Goal: Transaction & Acquisition: Purchase product/service

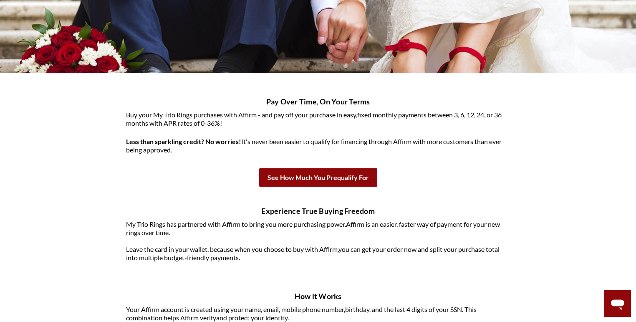
scroll to position [125, 0]
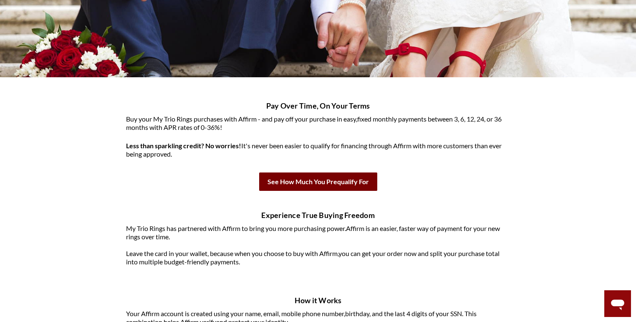
click at [302, 180] on b "See How Much You Prequalify For" at bounding box center [318, 181] width 118 height 18
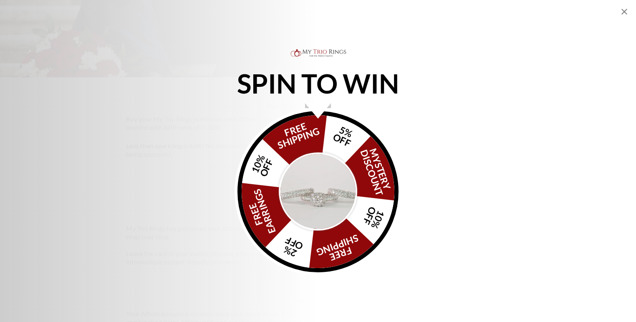
click at [625, 8] on icon "Close popup" at bounding box center [625, 12] width 10 height 10
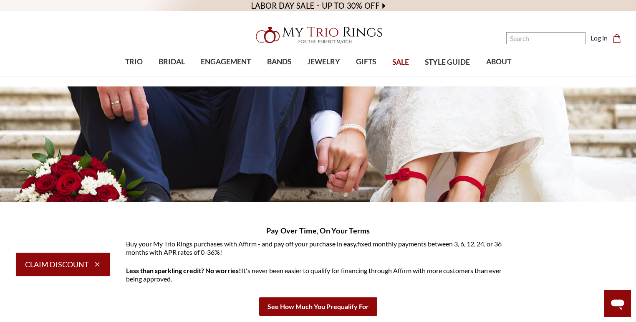
scroll to position [0, 0]
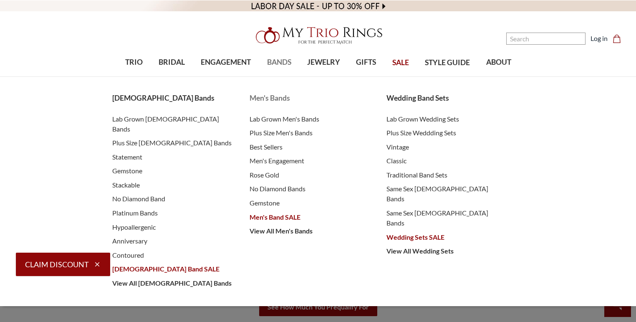
click at [271, 97] on span "Men's Bands" at bounding box center [310, 98] width 121 height 11
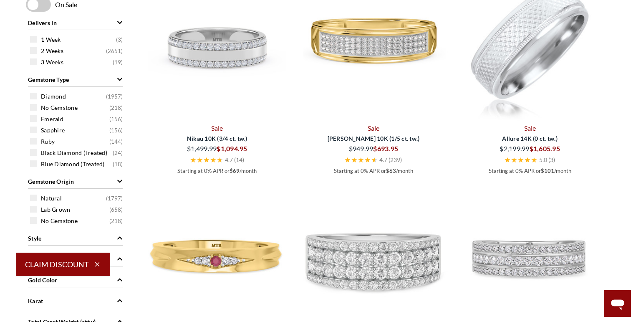
scroll to position [292, 0]
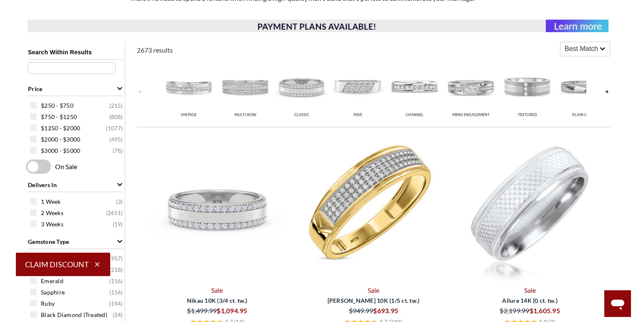
click at [360, 199] on img at bounding box center [374, 208] width 150 height 150
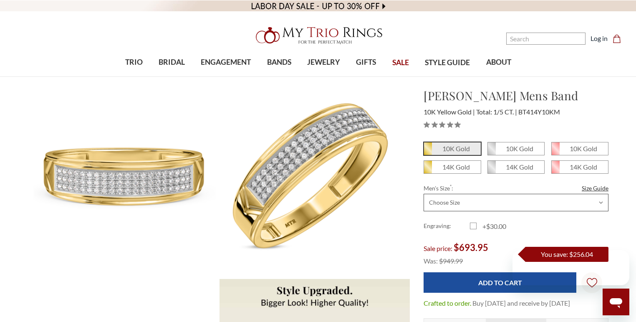
click at [496, 194] on select "Choose Size 6.00 6.25 6.50 6.75 7.00 7.25 7.50 7.75 8.00 8.25 8.50 8.75 9.00 9.…" at bounding box center [516, 203] width 185 height 18
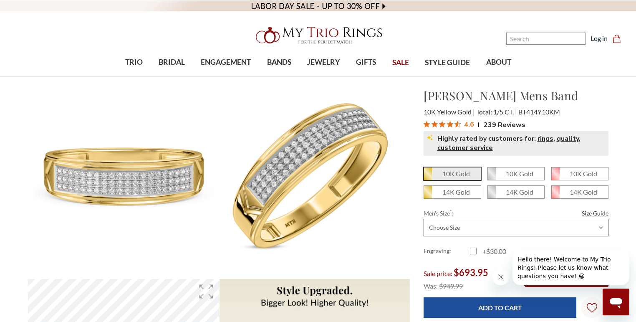
select select "21058722"
click at [424, 219] on select "Choose Size 6.00 6.25 6.50 6.75 7.00 7.25 7.50 7.75 8.00 8.25 8.50 8.75 9.00 9.…" at bounding box center [516, 228] width 185 height 18
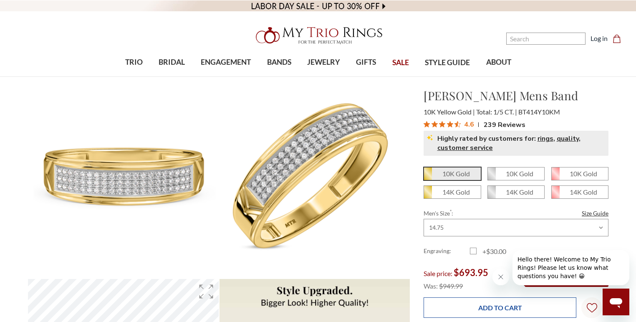
click at [496, 309] on input "Add to Cart" at bounding box center [500, 307] width 153 height 20
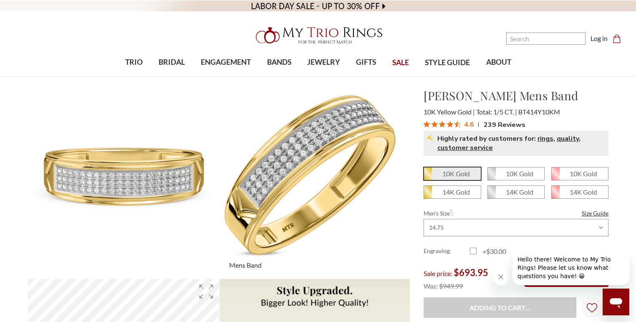
type input "Add to Cart"
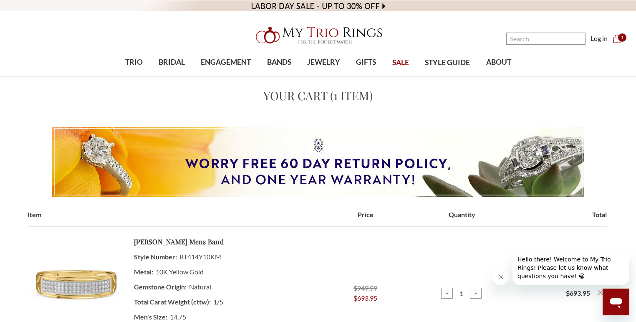
click at [39, 28] on header "Toggle menu" at bounding box center [318, 38] width 636 height 77
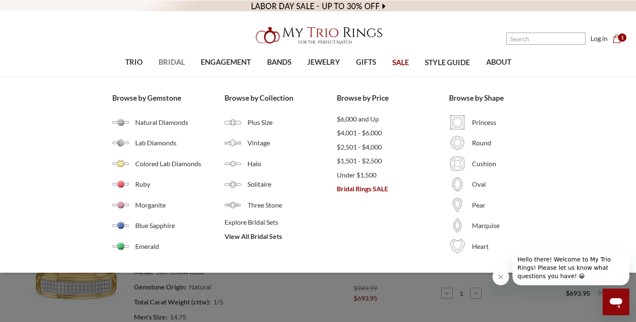
click at [181, 62] on span "BRIDAL" at bounding box center [172, 62] width 26 height 11
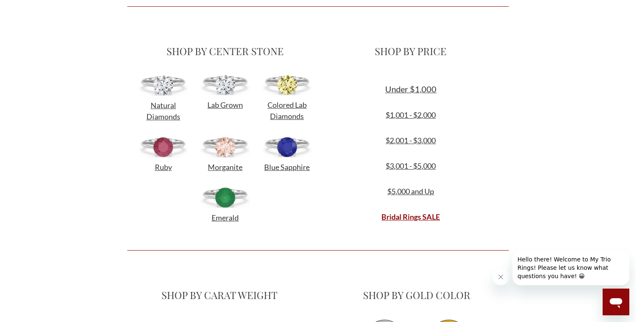
scroll to position [292, 0]
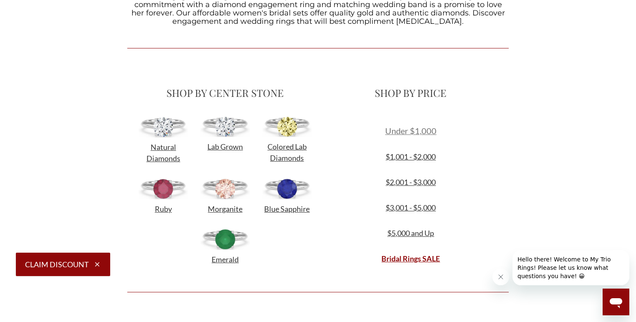
click at [420, 129] on span "Under $1,000" at bounding box center [410, 131] width 51 height 10
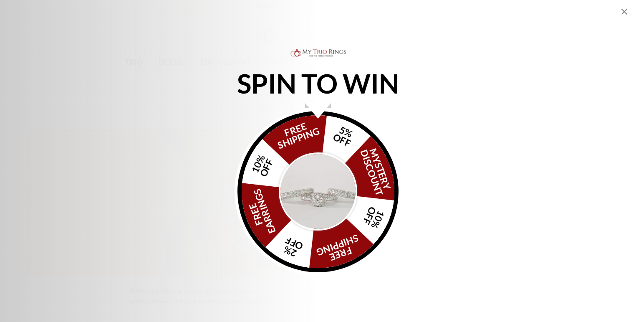
click at [622, 12] on icon "Close popup" at bounding box center [625, 12] width 10 height 10
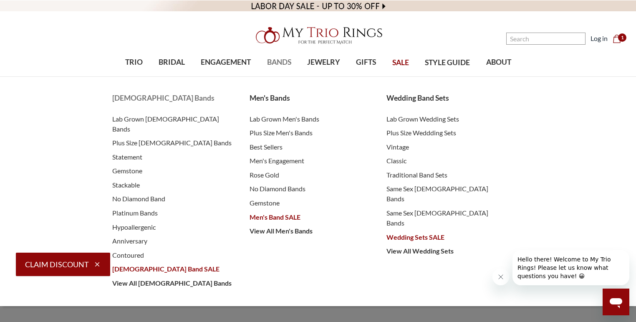
click at [136, 101] on span "[DEMOGRAPHIC_DATA] Bands" at bounding box center [172, 98] width 121 height 11
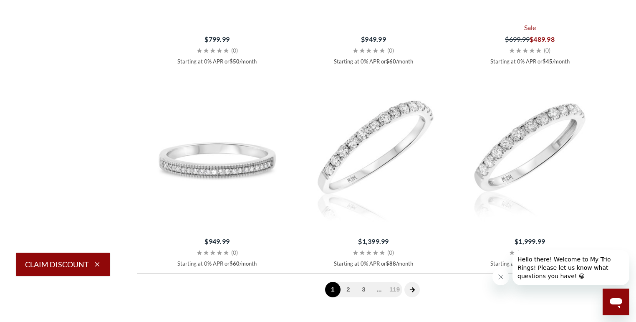
scroll to position [2255, 0]
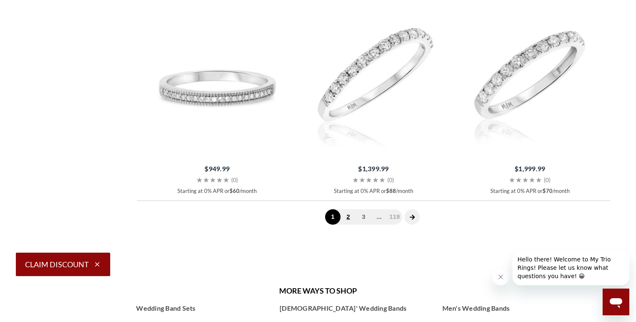
click at [351, 218] on link "2" at bounding box center [348, 216] width 15 height 15
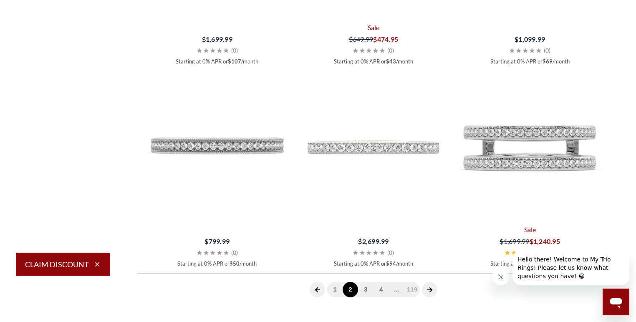
scroll to position [2213, 0]
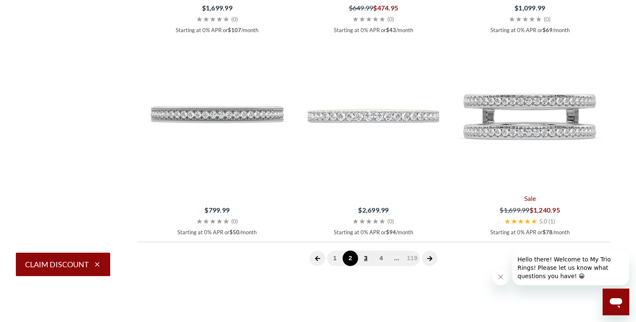
click at [369, 259] on link "3" at bounding box center [365, 258] width 15 height 15
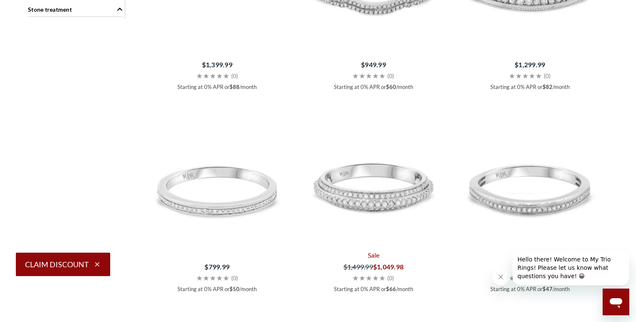
scroll to position [961, 0]
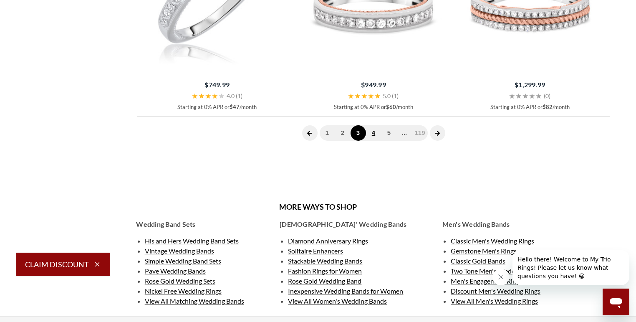
click at [378, 139] on link "4" at bounding box center [373, 132] width 15 height 15
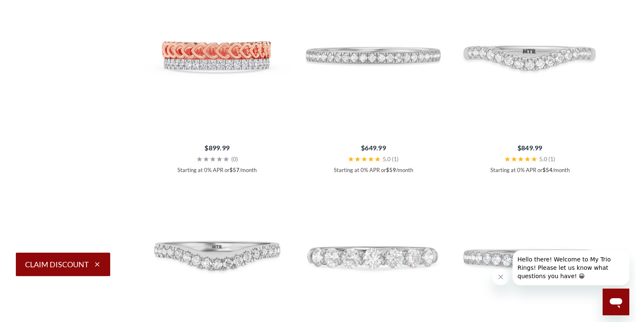
scroll to position [2005, 0]
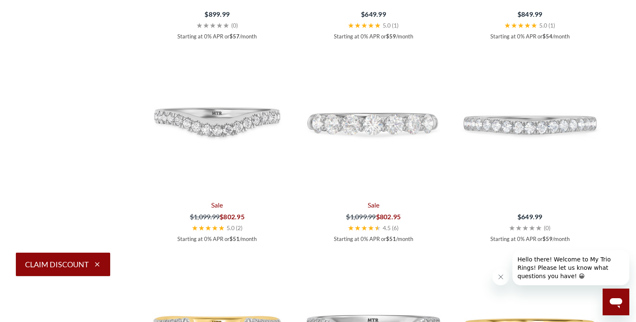
click at [370, 157] on img at bounding box center [374, 123] width 150 height 150
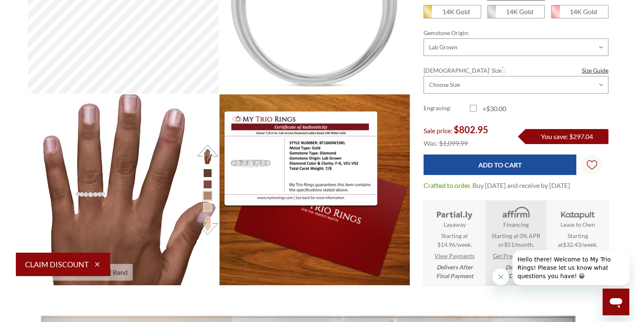
scroll to position [371, 575]
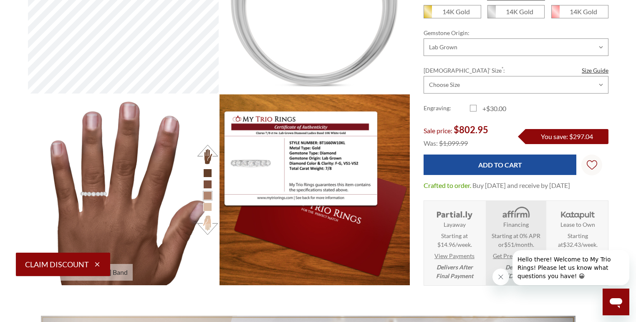
click at [209, 209] on li at bounding box center [207, 207] width 9 height 9
click at [205, 220] on button at bounding box center [207, 225] width 23 height 23
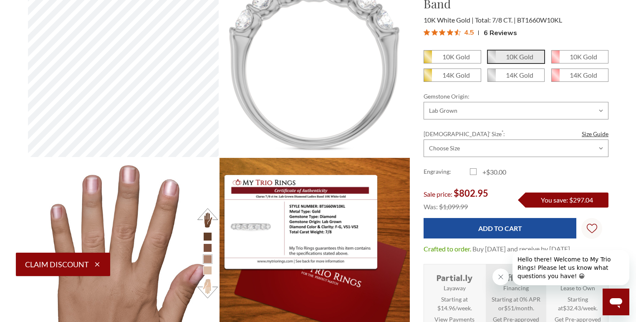
scroll to position [292, 0]
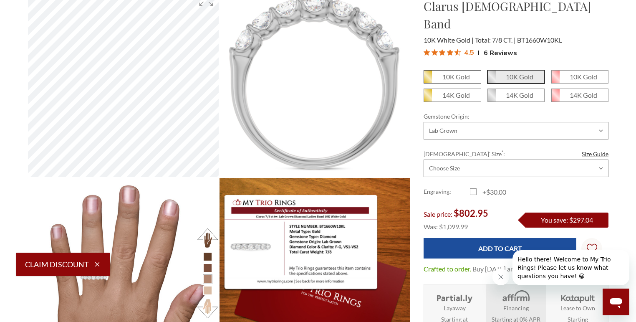
click at [462, 73] on em "10K Gold" at bounding box center [457, 77] width 28 height 8
click at [428, 80] on input "10K Gold" at bounding box center [427, 80] width 0 height 0
radio input "true"
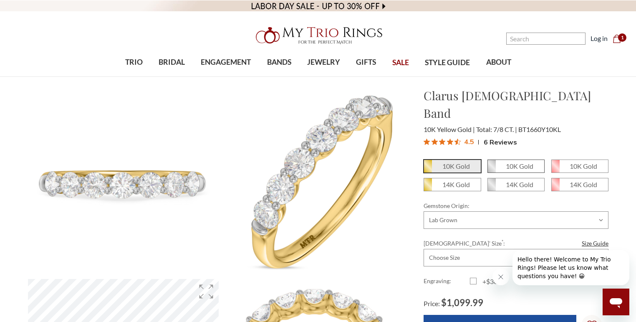
click at [502, 160] on span "10K Gold" at bounding box center [516, 166] width 56 height 13
click at [491, 169] on input "10K Gold" at bounding box center [491, 169] width 0 height 0
radio input "true"
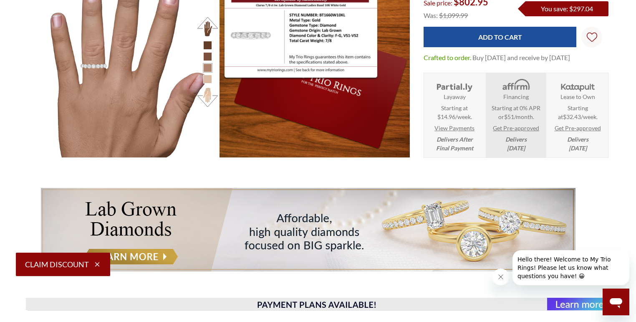
scroll to position [501, 0]
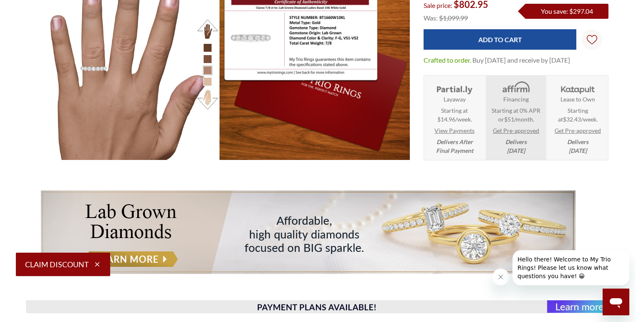
click at [583, 96] on strong "Lease to Own" at bounding box center [578, 99] width 35 height 9
click at [583, 88] on img at bounding box center [578, 88] width 39 height 14
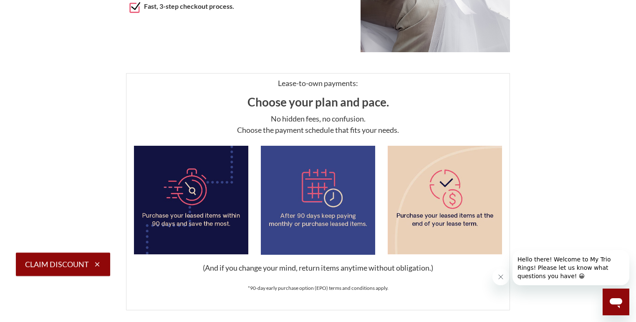
scroll to position [334, 0]
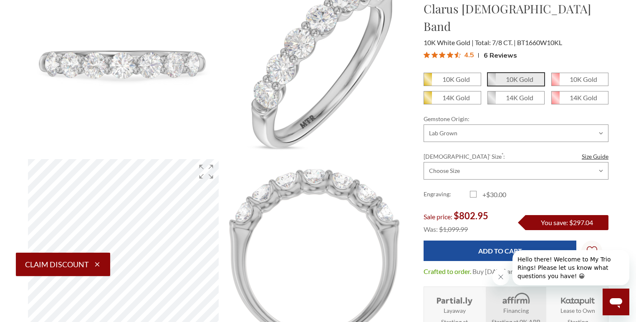
scroll to position [125, 0]
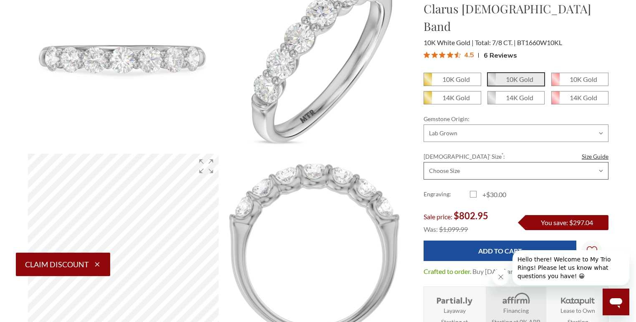
click at [443, 162] on select "Choose Size 3.00 3.25 3.50 3.75 4.00 4.25 4.50 4.75 5.00 5.25 5.50 5.75 6.00 6.…" at bounding box center [516, 171] width 185 height 18
select select "20230547"
click at [424, 162] on select "Choose Size 3.00 3.25 3.50 3.75 4.00 4.25 4.50 4.75 5.00 5.25 5.50 5.75 6.00 6.…" at bounding box center [516, 171] width 185 height 18
click at [491, 162] on select "Choose Size 3.00 3.25 3.50 3.75 4.00 4.25 4.50 4.75 5.00 5.25 5.50 5.75 6.00 6.…" at bounding box center [516, 171] width 185 height 18
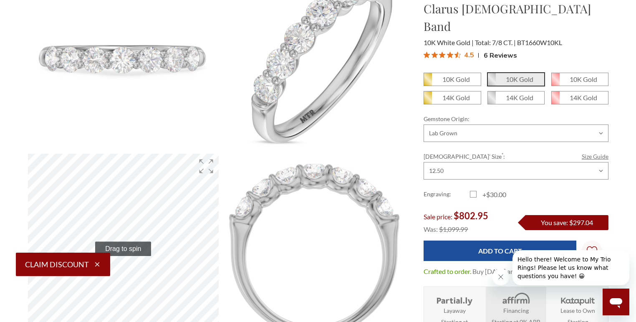
click at [590, 152] on link "Size Guide" at bounding box center [595, 156] width 27 height 9
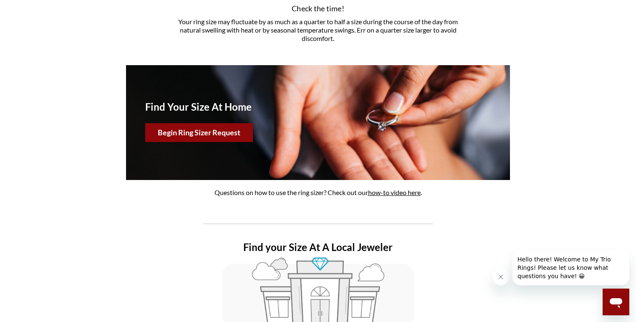
scroll to position [376, 0]
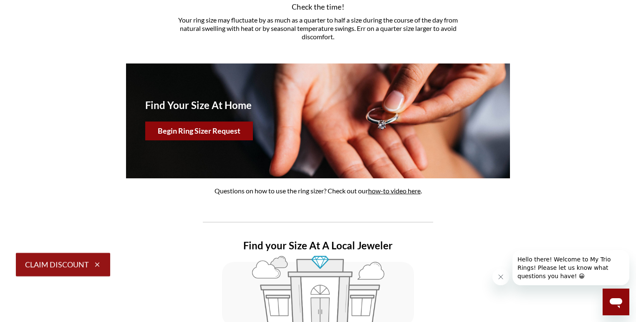
click at [235, 134] on button "Begin Ring Sizer Request" at bounding box center [199, 131] width 108 height 19
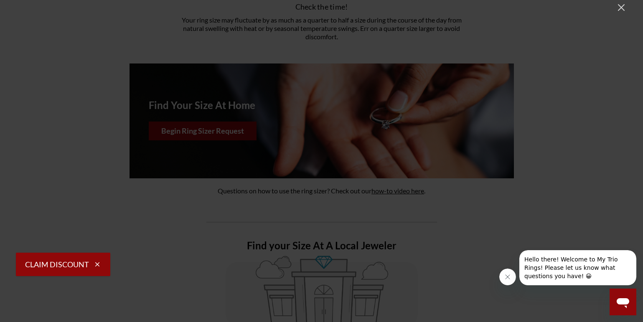
click at [627, 10] on div at bounding box center [321, 161] width 643 height 322
click at [623, 9] on icon "Close" at bounding box center [621, 7] width 7 height 7
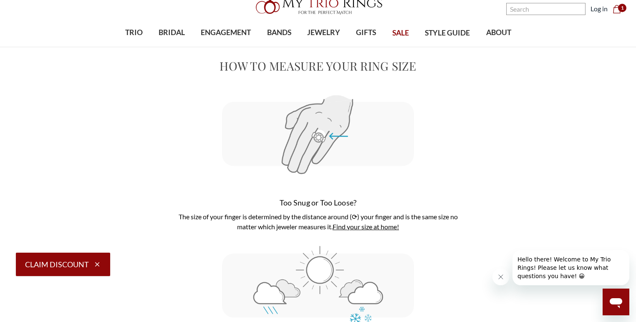
scroll to position [0, 0]
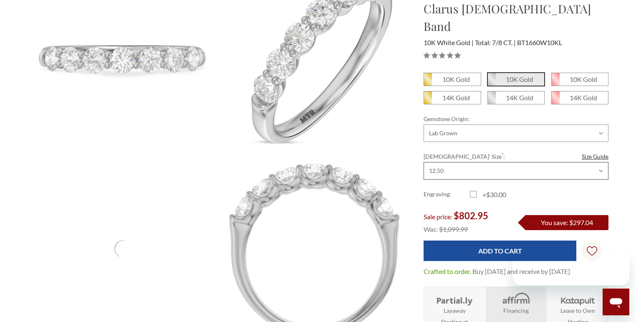
click at [448, 162] on select "Choose Size 3.00 3.25 3.50 3.75 4.00 4.25 4.50 4.75 5.00 5.25 5.50 5.75 6.00 6.…" at bounding box center [516, 171] width 185 height 18
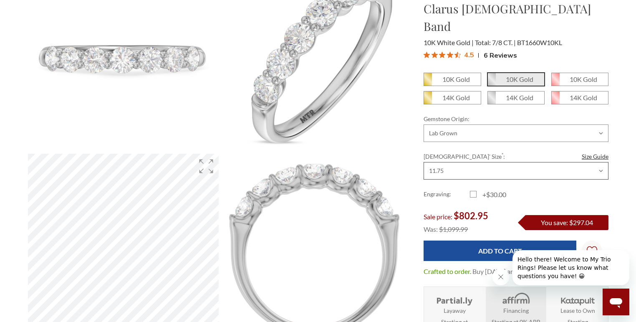
click at [424, 162] on select "Choose Size 3.00 3.25 3.50 3.75 4.00 4.25 4.50 4.75 5.00 5.25 5.50 5.75 6.00 6.…" at bounding box center [516, 171] width 185 height 18
click at [478, 162] on select "Choose Size 3.00 3.25 3.50 3.75 4.00 4.25 4.50 4.75 5.00 5.25 5.50 5.75 6.00 6.…" at bounding box center [516, 171] width 185 height 18
select select "20230542"
click at [424, 162] on select "Choose Size 3.00 3.25 3.50 3.75 4.00 4.25 4.50 4.75 5.00 5.25 5.50 5.75 6.00 6.…" at bounding box center [516, 171] width 185 height 18
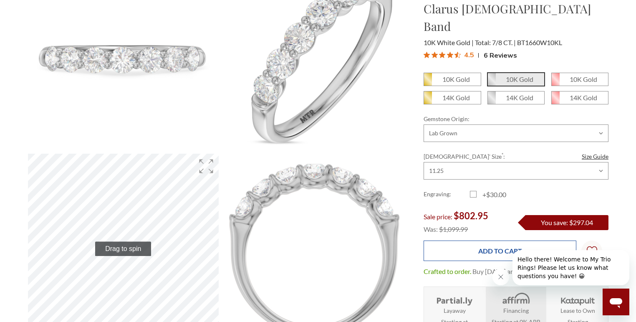
click at [480, 241] on input "Add to Cart" at bounding box center [500, 251] width 153 height 20
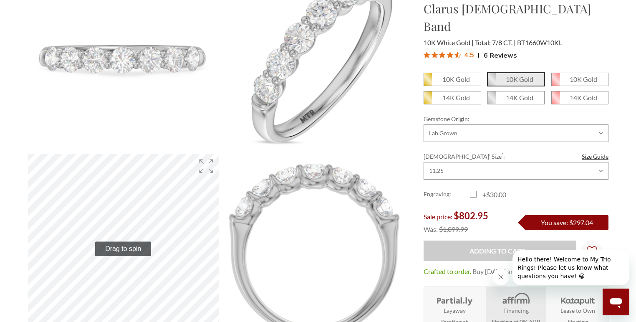
type input "Add to Cart"
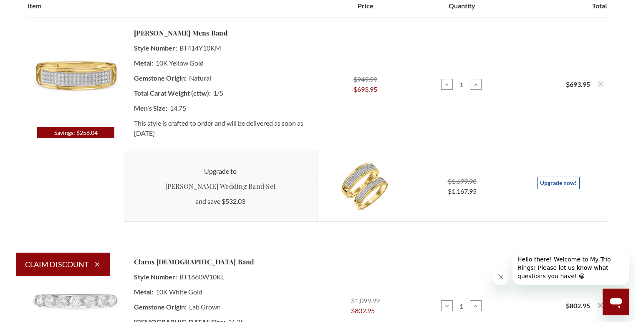
click at [555, 184] on link "Upgrade now!" at bounding box center [558, 183] width 43 height 13
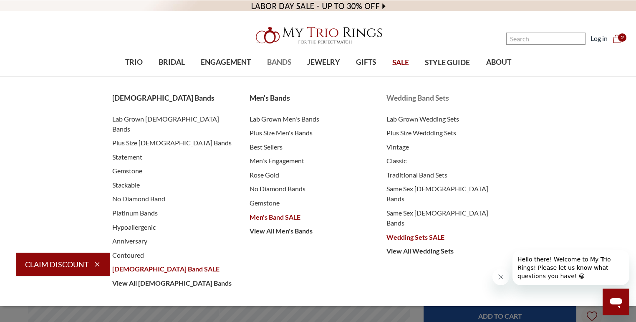
click at [433, 232] on span "Wedding Sets SALE" at bounding box center [447, 237] width 121 height 10
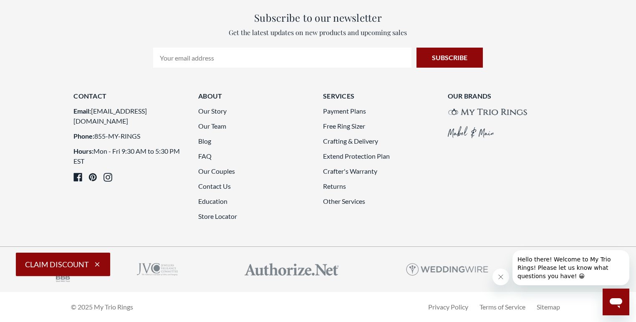
scroll to position [2171, 0]
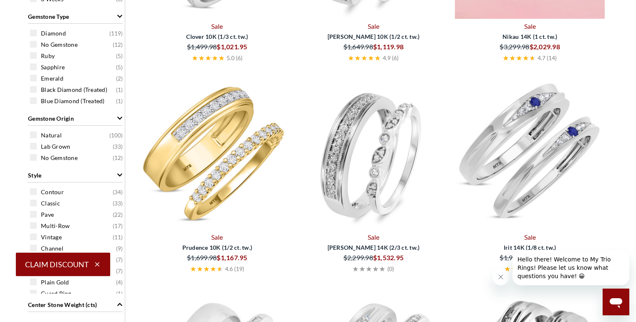
scroll to position [491, 0]
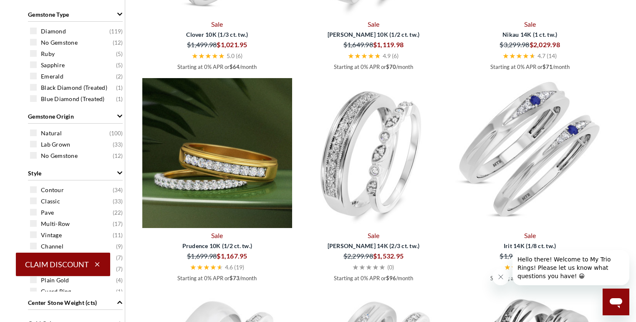
click at [196, 166] on img at bounding box center [217, 153] width 150 height 150
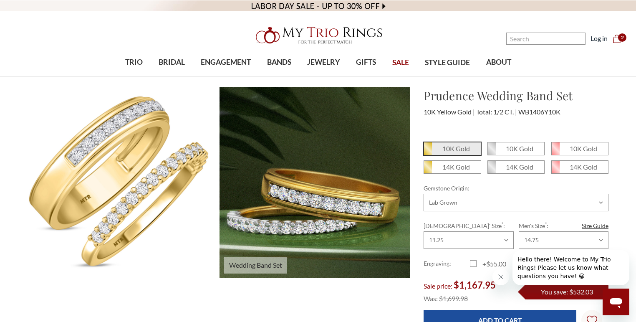
scroll to position [209, 0]
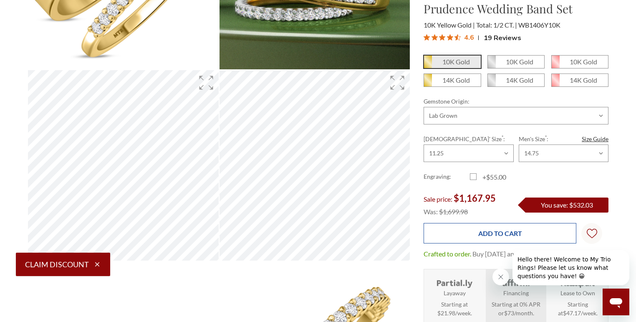
click at [502, 227] on input "Add to Cart" at bounding box center [500, 233] width 153 height 20
type input "Add to Cart"
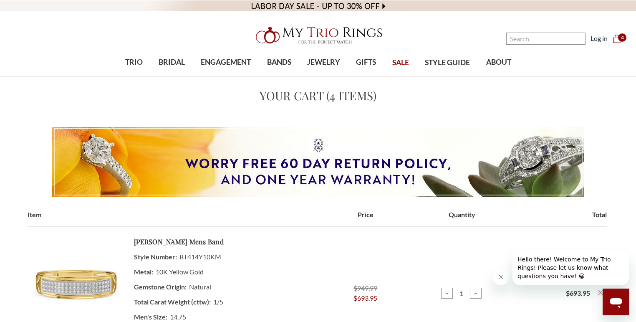
click at [614, 38] on use "cart.cart_preview" at bounding box center [616, 39] width 7 height 8
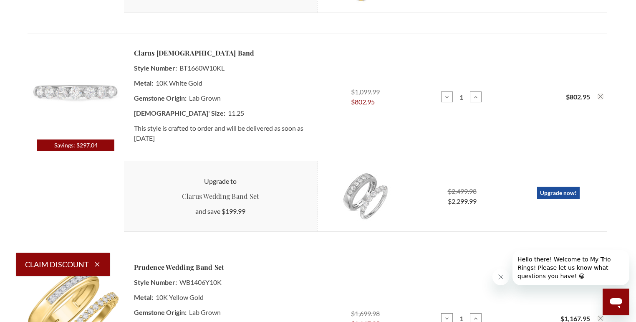
click at [600, 99] on icon "Remove Clarus 7/8 ct tw. Lab Grown Diamond Ladies Band 10K White Gold from cart" at bounding box center [600, 96] width 5 height 5
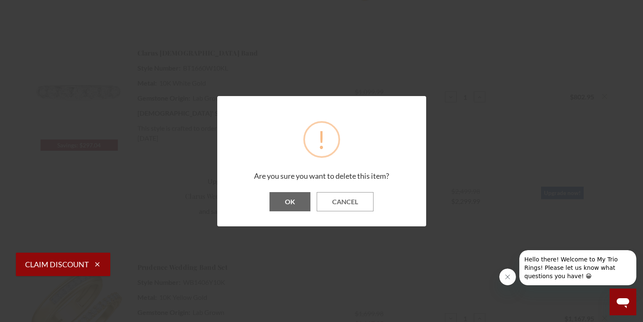
click at [283, 204] on button "OK" at bounding box center [289, 201] width 41 height 19
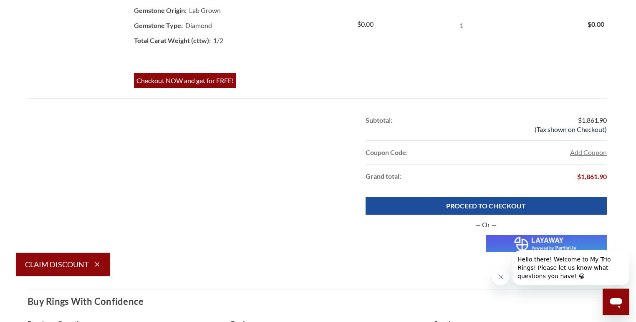
scroll to position [455, 0]
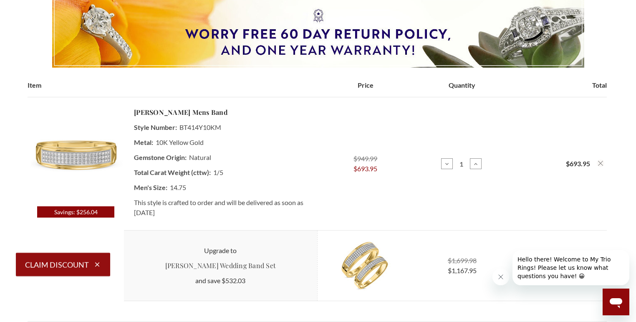
scroll to position [89, 0]
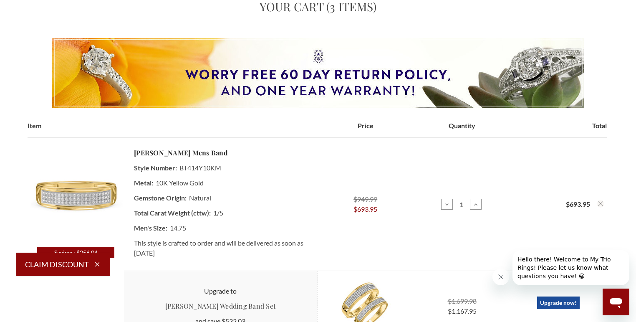
click at [598, 201] on button "Remove Gracie 1/5 ct tw. Diamond Mens Band 10K Yellow Gold from cart" at bounding box center [601, 204] width 8 height 8
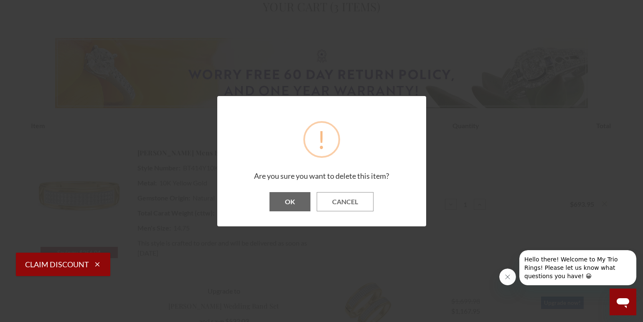
click at [291, 198] on button "OK" at bounding box center [289, 201] width 41 height 19
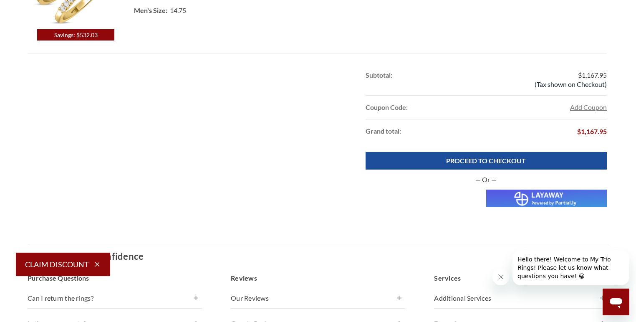
scroll to position [256, 0]
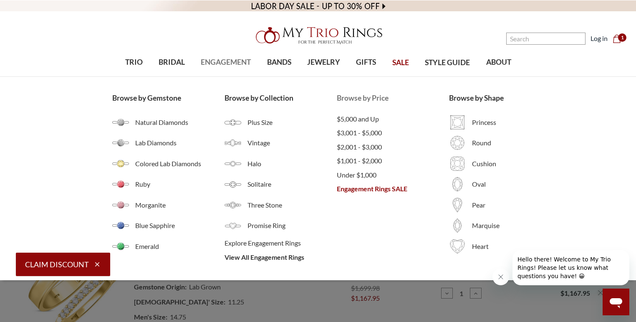
click at [357, 186] on span "Engagement Rings SALE" at bounding box center [393, 189] width 112 height 10
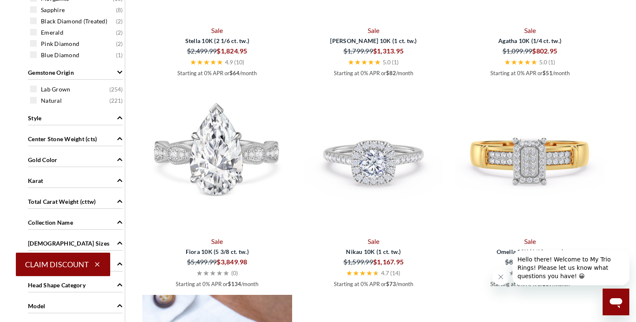
scroll to position [543, 0]
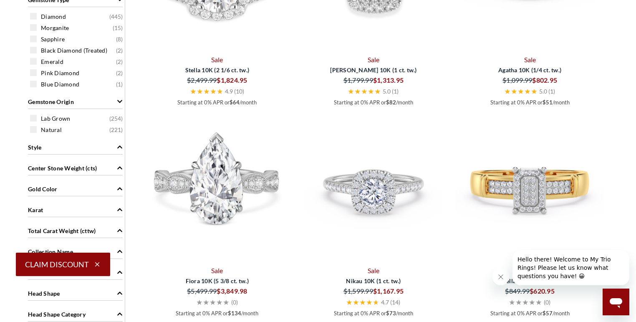
click at [74, 191] on div "Gold Color" at bounding box center [75, 188] width 95 height 16
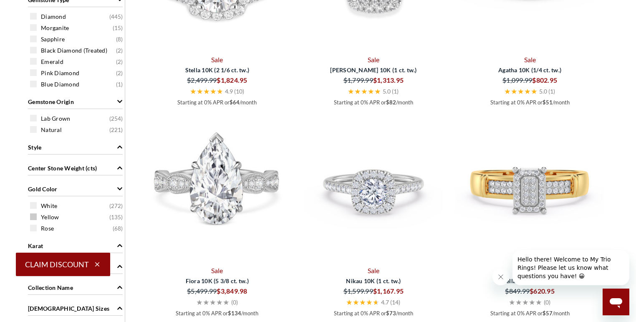
click at [51, 218] on span "Yellow" at bounding box center [50, 217] width 18 height 8
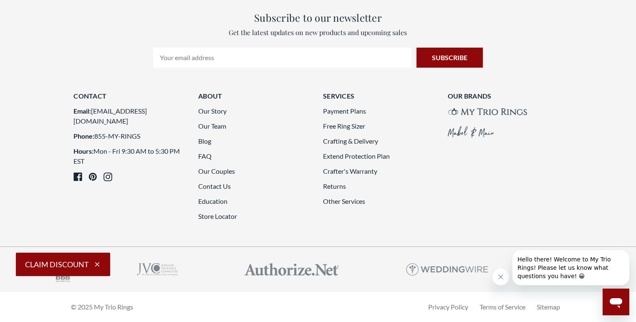
scroll to position [2391, 0]
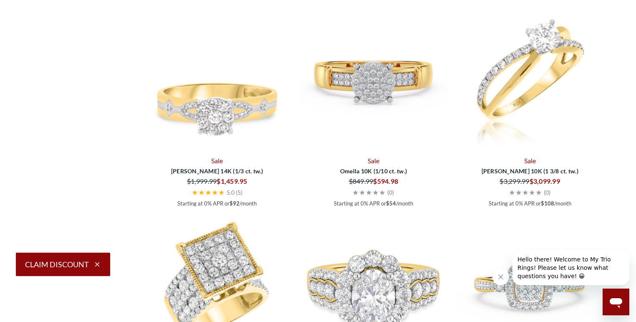
scroll to position [1472, 0]
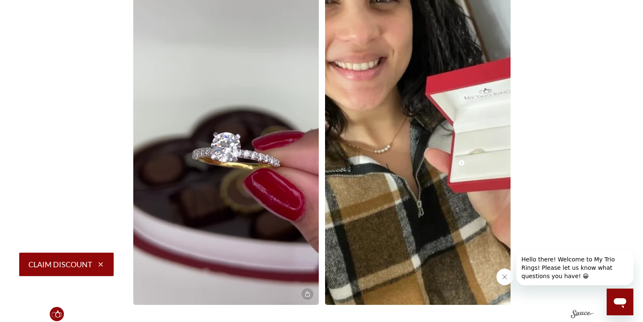
scroll to position [1044, 0]
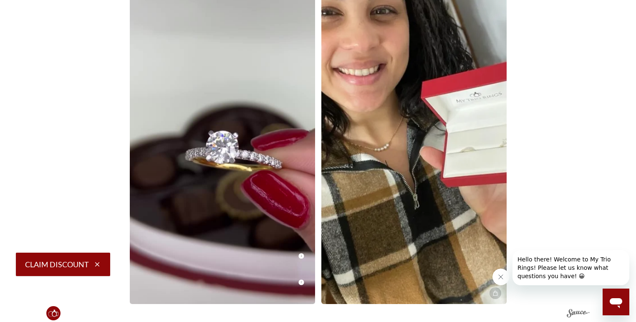
drag, startPoint x: 225, startPoint y: 187, endPoint x: 227, endPoint y: 148, distance: 38.5
click at [227, 148] on video at bounding box center [223, 139] width 204 height 362
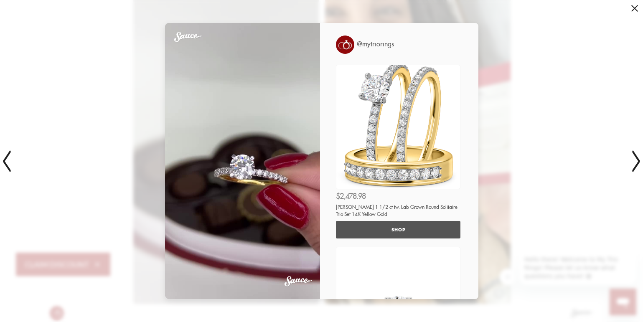
click at [393, 233] on span "SHOP" at bounding box center [398, 230] width 17 height 18
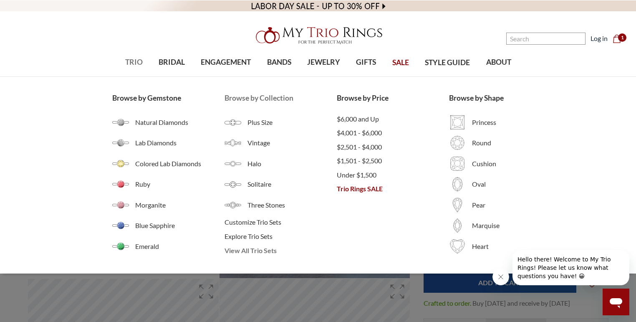
click at [256, 251] on span "View All Trio Sets" at bounding box center [281, 251] width 112 height 10
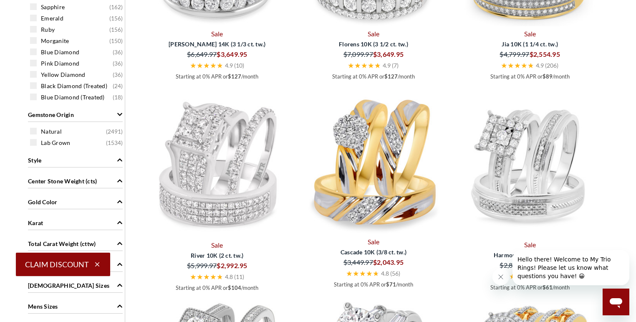
scroll to position [585, 0]
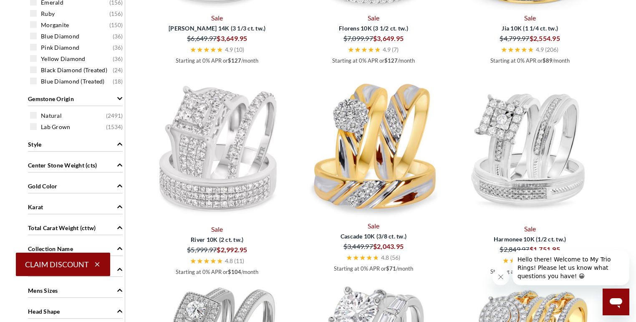
click at [79, 187] on div "Gold Color" at bounding box center [75, 185] width 95 height 16
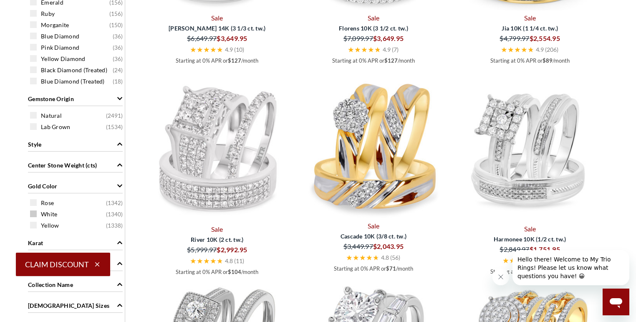
click at [49, 213] on span "White" at bounding box center [49, 214] width 16 height 8
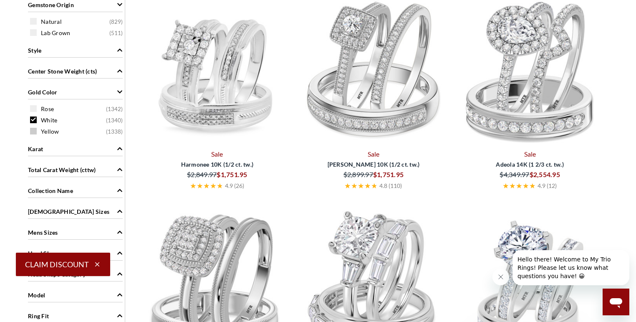
click at [48, 134] on span "Yellow" at bounding box center [50, 131] width 18 height 8
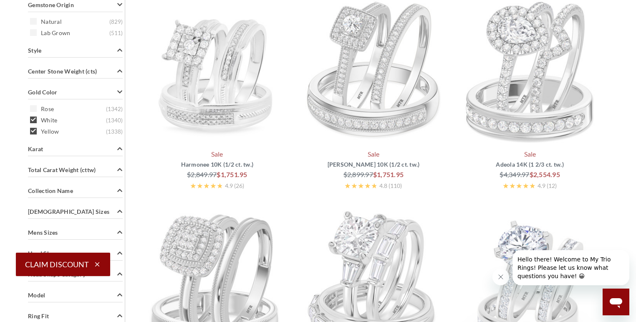
scroll to position [344, 0]
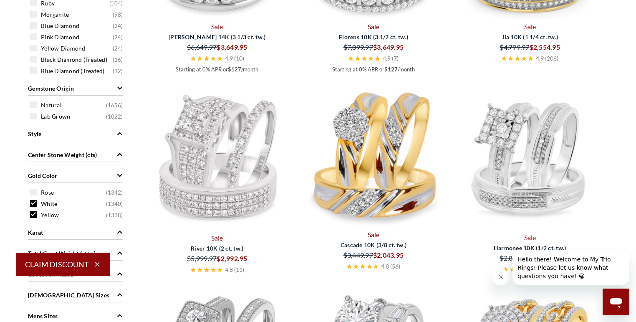
click at [53, 205] on span "White" at bounding box center [49, 204] width 16 height 8
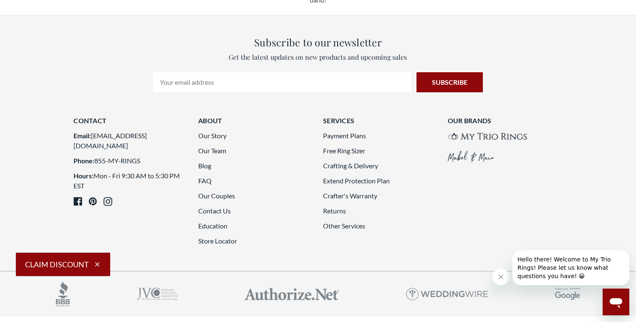
scroll to position [1931, 0]
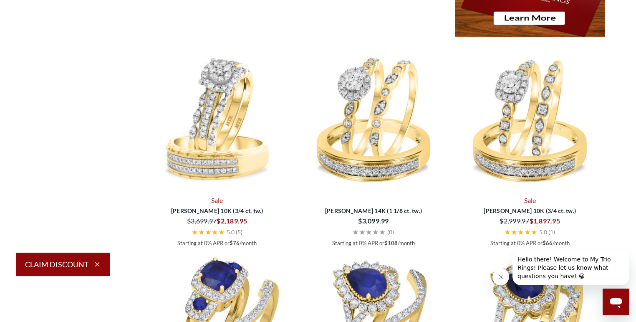
scroll to position [1639, 0]
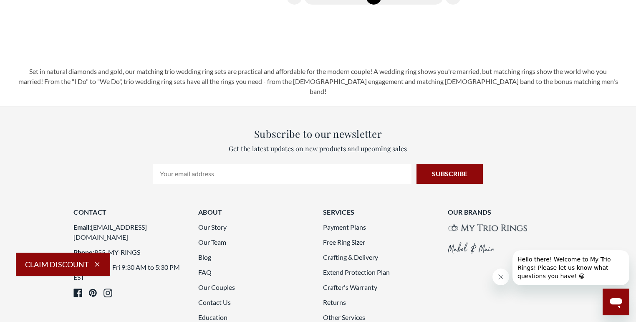
scroll to position [1597, 0]
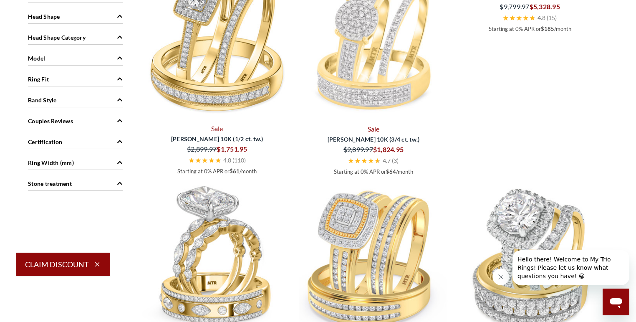
scroll to position [1013, 0]
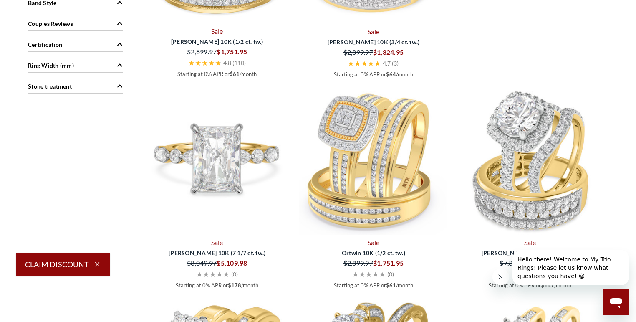
click at [185, 185] on img at bounding box center [217, 160] width 150 height 150
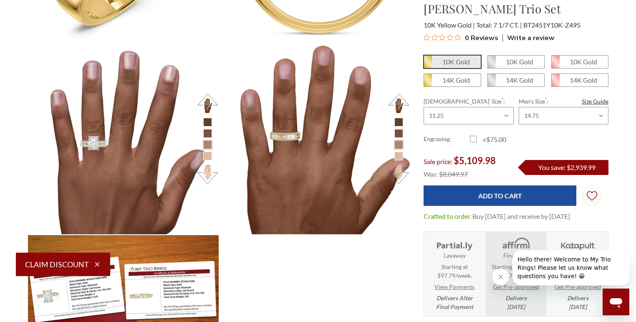
scroll to position [1002, 0]
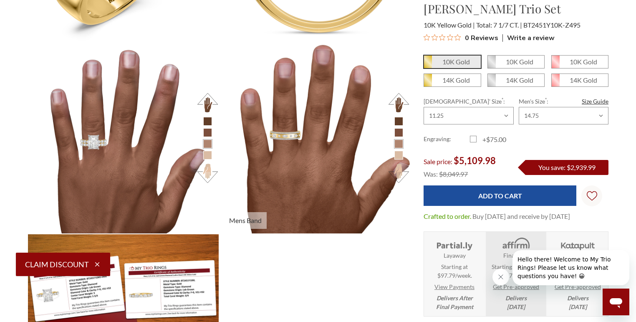
click at [397, 173] on button at bounding box center [398, 173] width 23 height 23
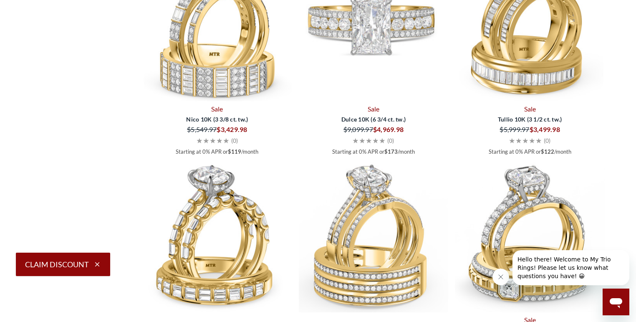
scroll to position [1639, 0]
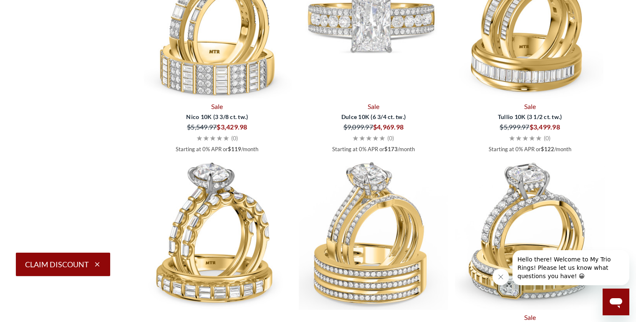
click at [377, 99] on img at bounding box center [374, 24] width 150 height 150
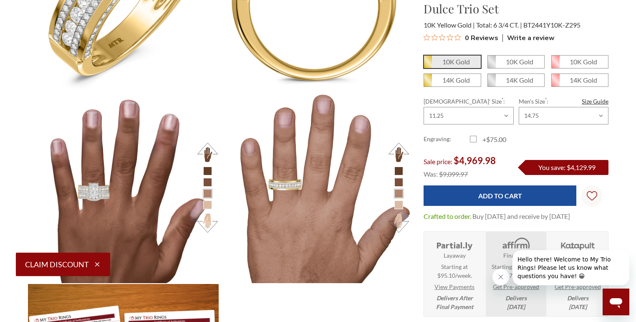
scroll to position [1002, 0]
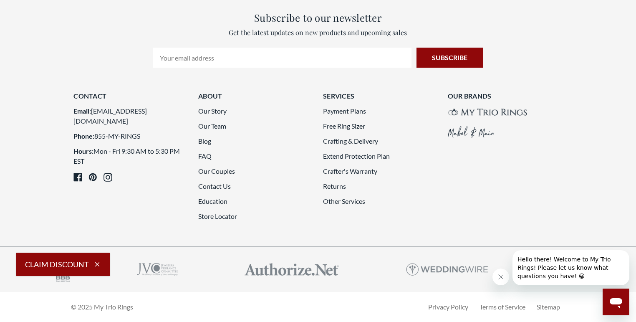
scroll to position [2349, 0]
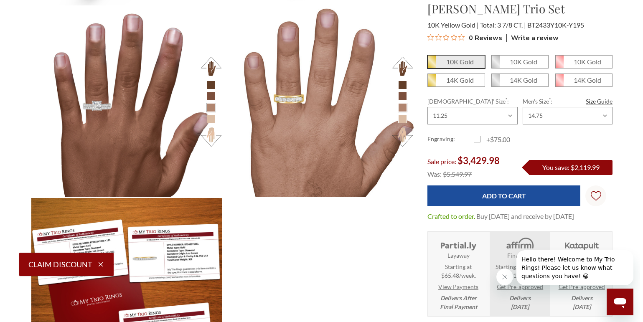
scroll to position [1086, 0]
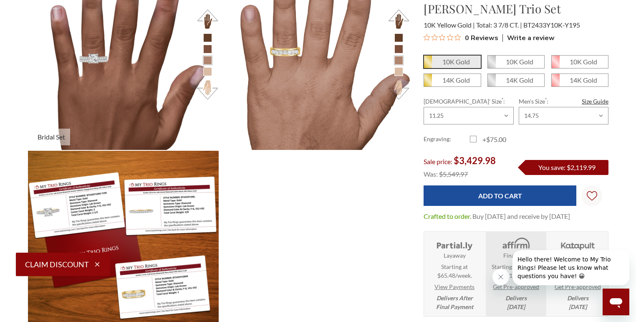
click at [207, 91] on button at bounding box center [207, 90] width 23 height 23
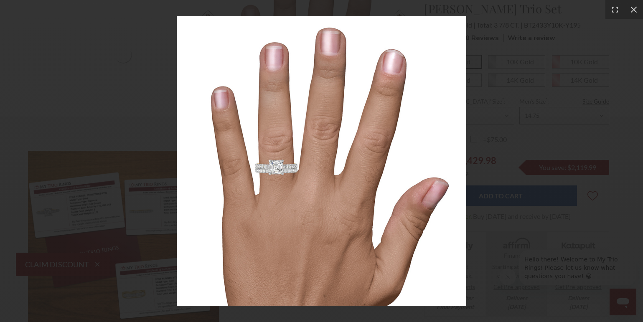
click at [546, 79] on div at bounding box center [321, 161] width 643 height 322
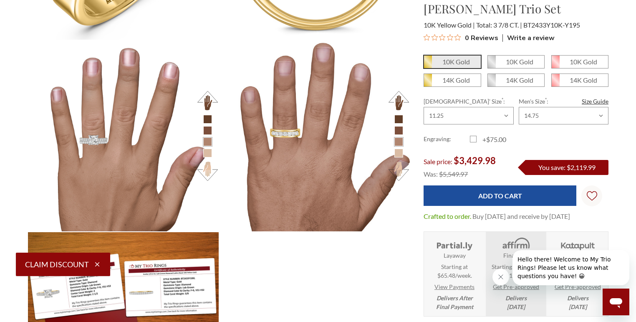
scroll to position [1002, 0]
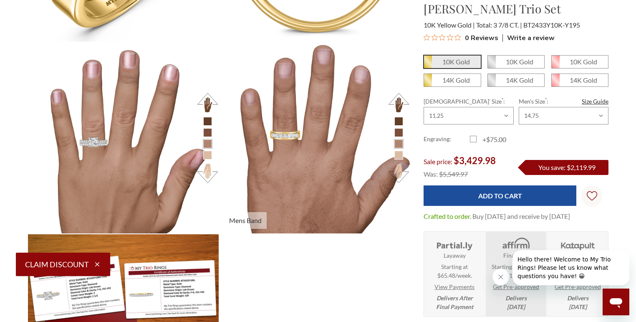
click at [399, 172] on button at bounding box center [398, 173] width 23 height 23
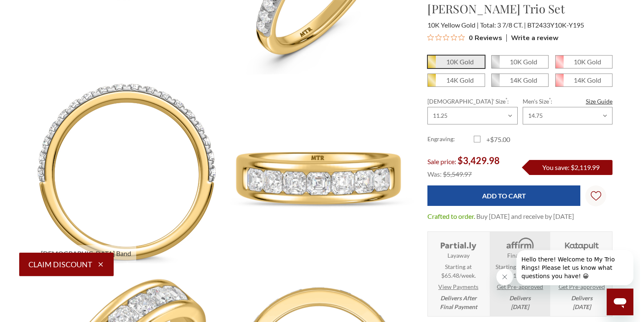
scroll to position [585, 0]
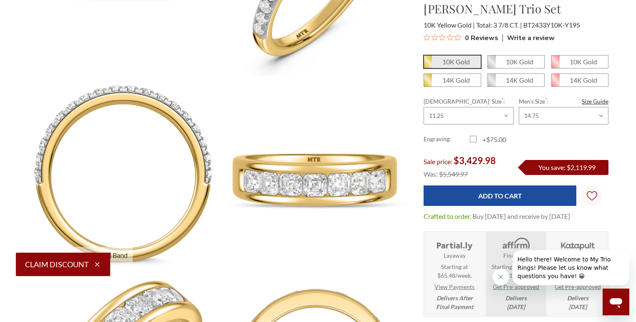
click at [136, 154] on img at bounding box center [123, 173] width 210 height 210
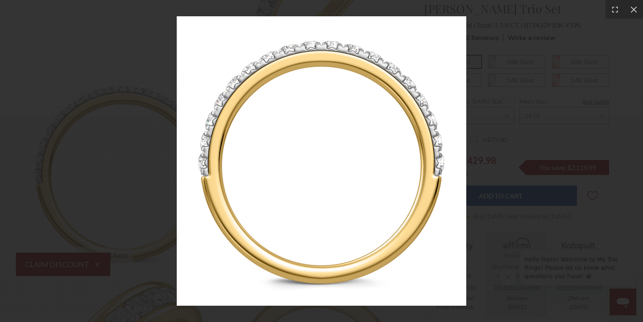
click at [136, 154] on div at bounding box center [321, 161] width 643 height 322
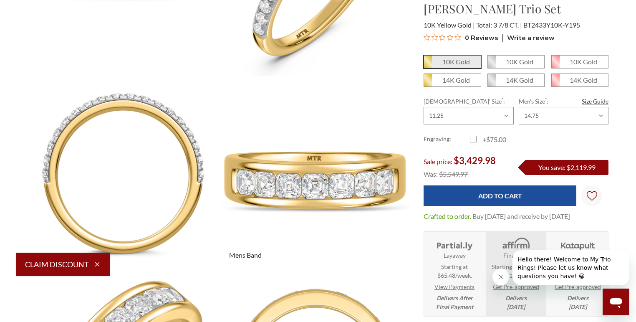
click at [329, 178] on img at bounding box center [315, 173] width 210 height 210
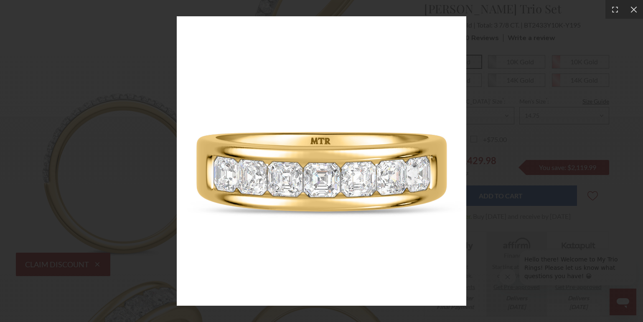
click at [147, 204] on div at bounding box center [321, 161] width 643 height 322
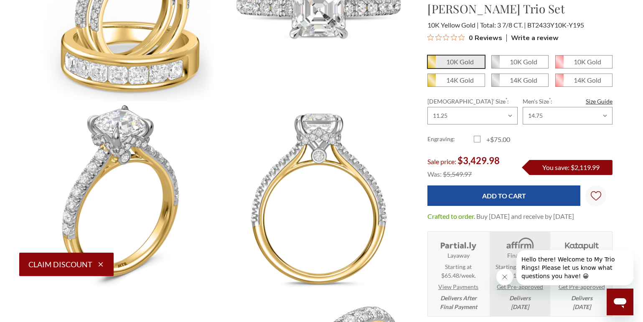
scroll to position [167, 0]
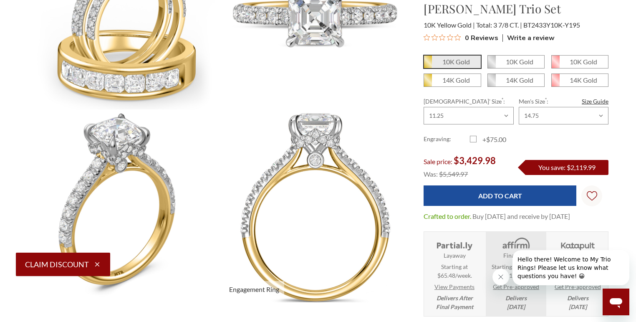
click at [312, 198] on img at bounding box center [315, 207] width 210 height 210
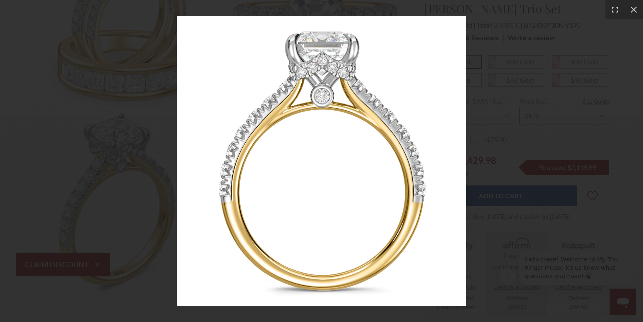
click at [147, 132] on div at bounding box center [321, 161] width 643 height 322
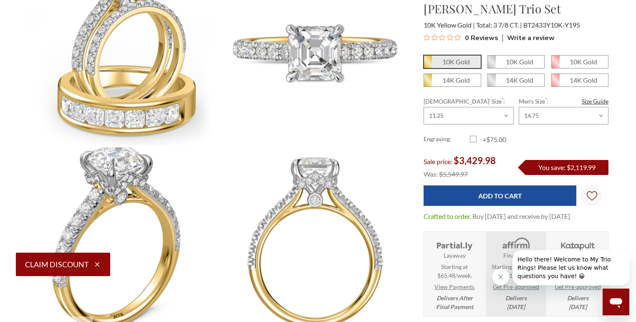
scroll to position [125, 0]
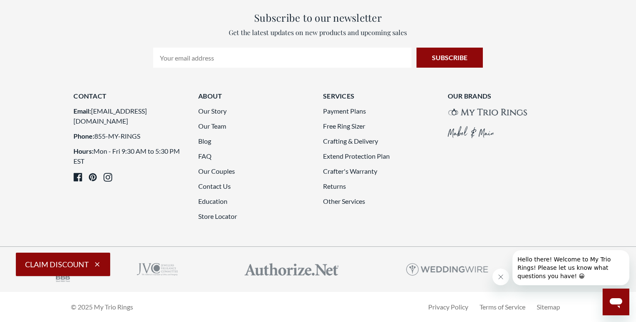
scroll to position [2464, 0]
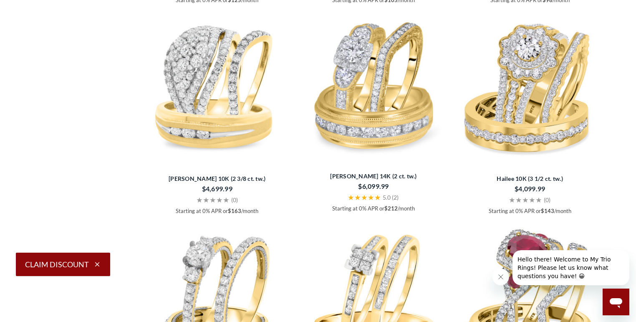
scroll to position [1472, 0]
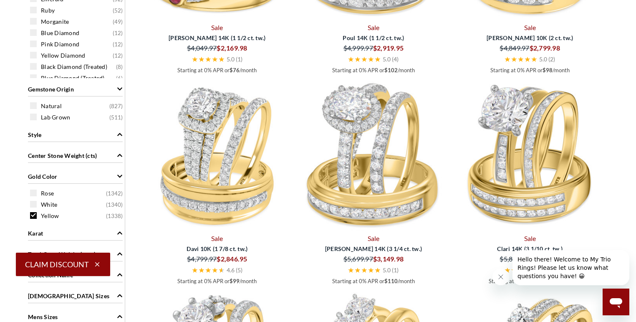
scroll to position [595, 0]
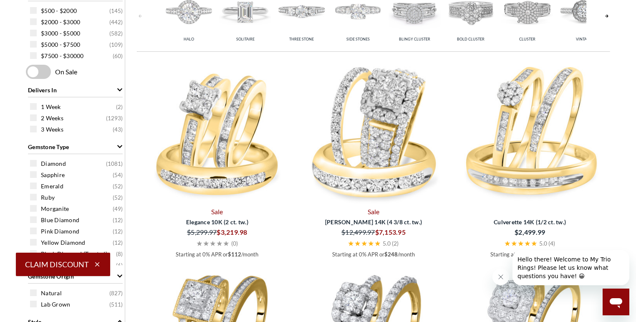
scroll to position [303, 0]
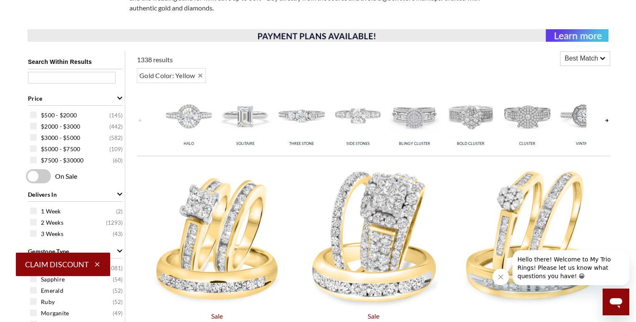
click at [251, 123] on img at bounding box center [245, 115] width 52 height 52
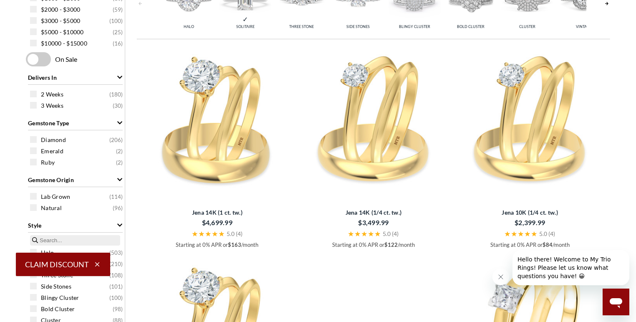
scroll to position [344, 0]
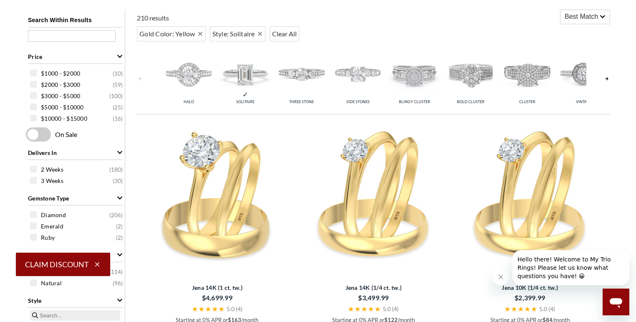
click at [241, 76] on img at bounding box center [245, 74] width 52 height 52
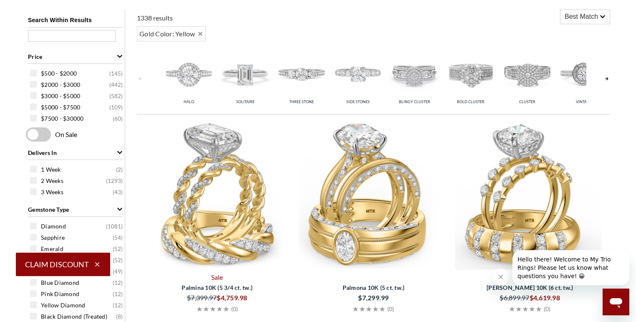
click at [304, 86] on img at bounding box center [302, 74] width 52 height 52
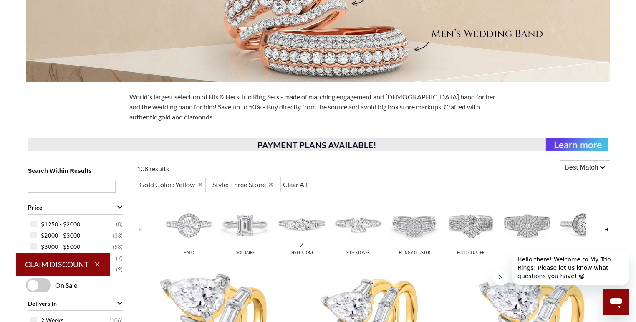
scroll to position [219, 0]
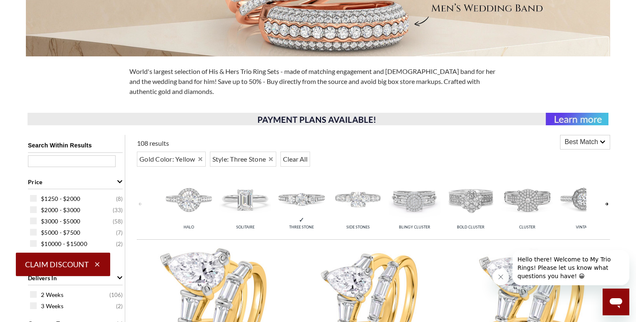
click at [326, 201] on img at bounding box center [302, 199] width 52 height 52
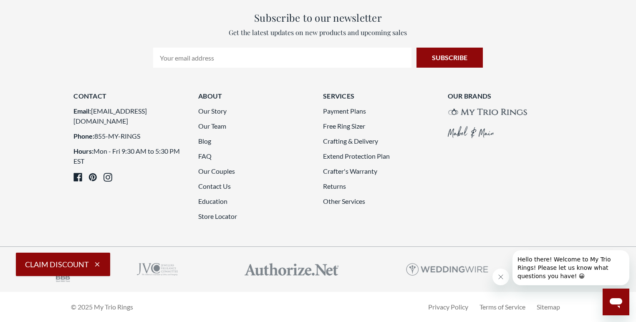
scroll to position [2482, 0]
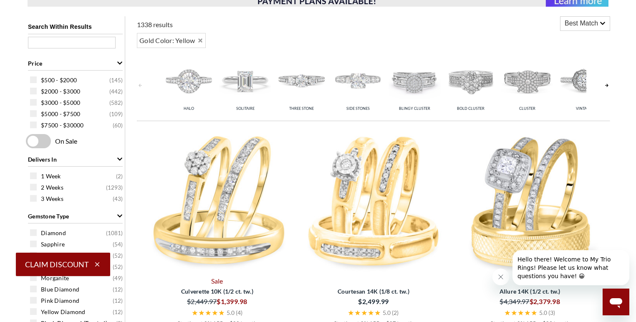
scroll to position [303, 0]
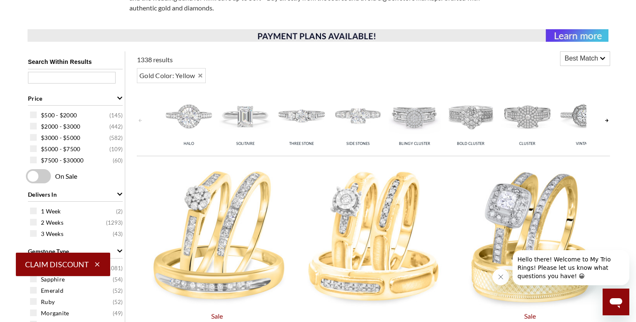
click at [607, 121] on link at bounding box center [607, 120] width 7 height 66
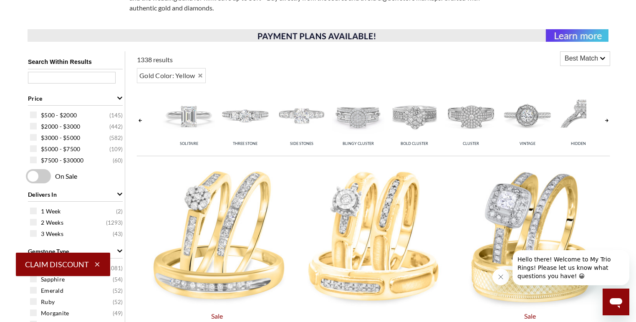
click at [607, 121] on link at bounding box center [607, 120] width 7 height 66
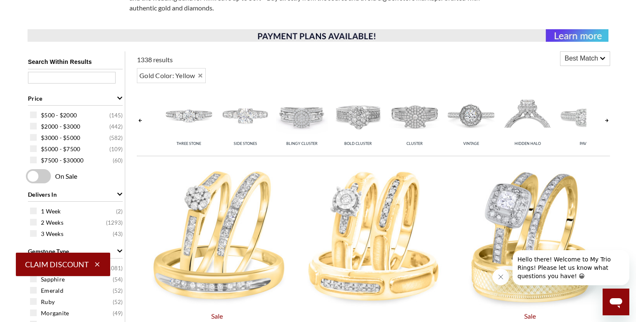
click at [607, 121] on link at bounding box center [607, 120] width 7 height 66
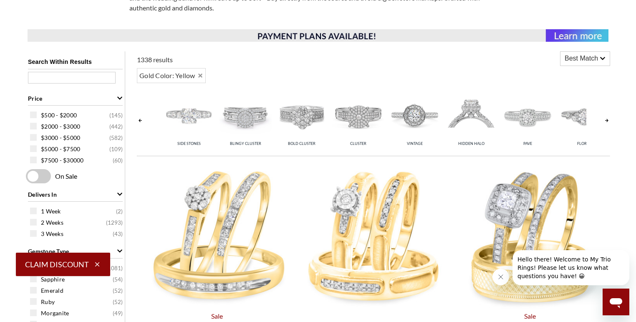
click at [607, 121] on link at bounding box center [607, 120] width 7 height 66
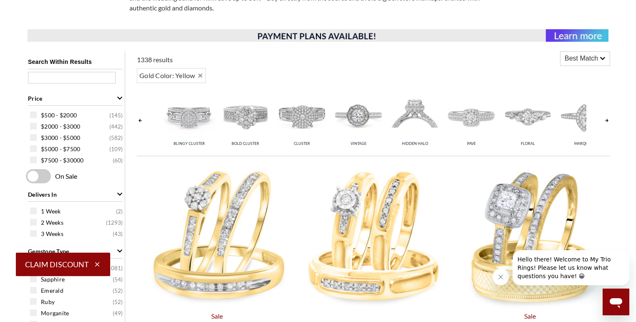
click at [607, 121] on link at bounding box center [607, 120] width 7 height 66
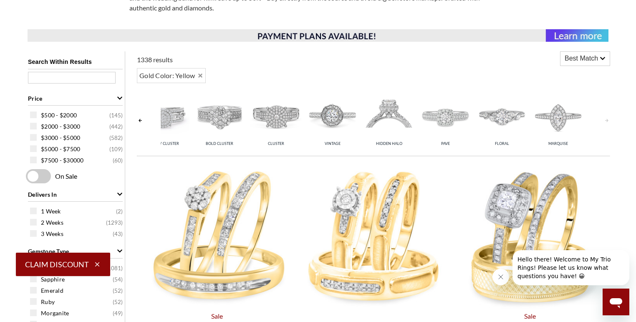
click at [322, 120] on img at bounding box center [332, 115] width 52 height 52
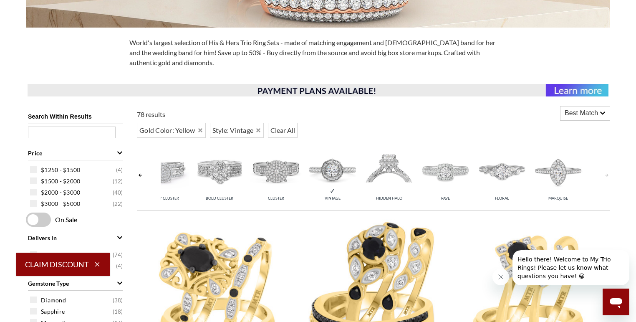
scroll to position [251, 0]
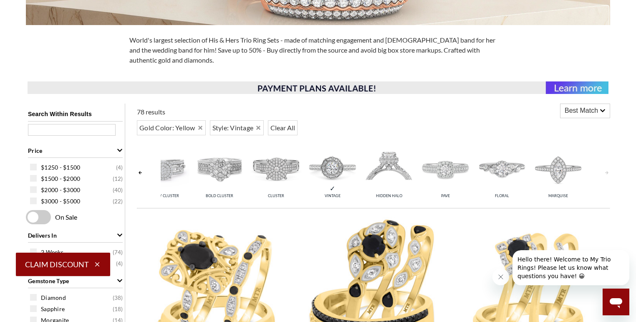
click at [324, 175] on img at bounding box center [332, 168] width 52 height 52
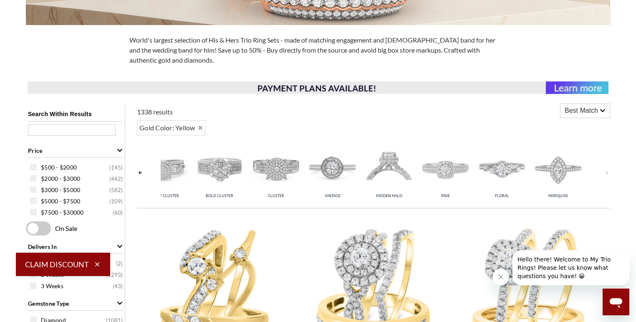
click at [174, 181] on img at bounding box center [163, 168] width 52 height 52
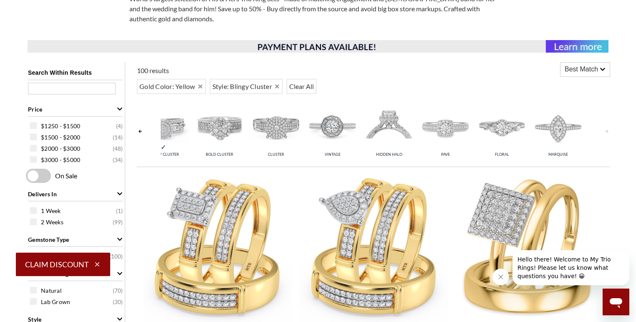
scroll to position [251, 0]
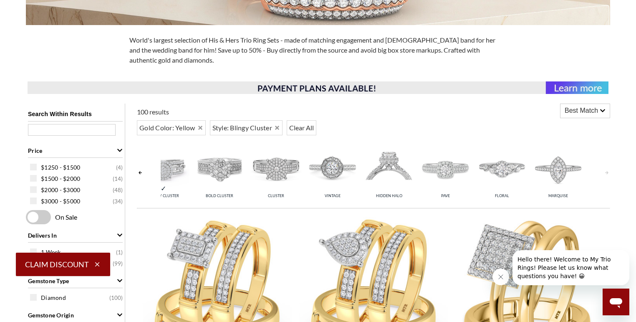
click at [175, 182] on img at bounding box center [163, 168] width 52 height 52
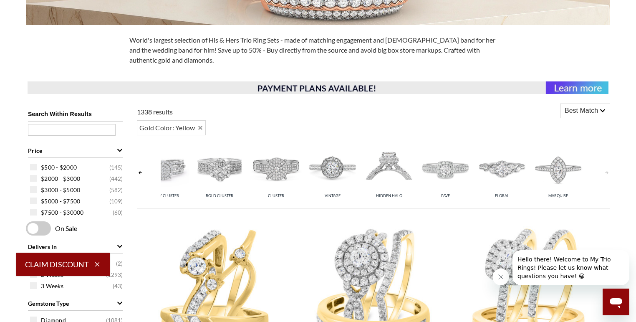
click at [389, 171] on img at bounding box center [389, 168] width 52 height 52
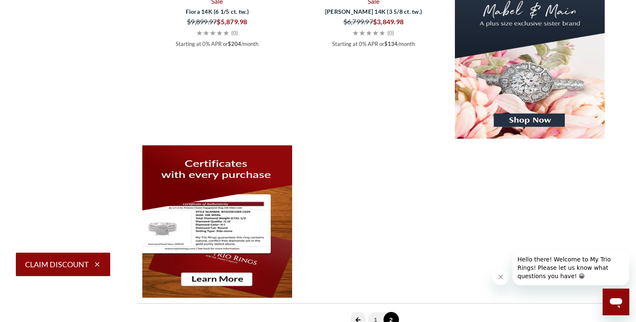
scroll to position [1086, 0]
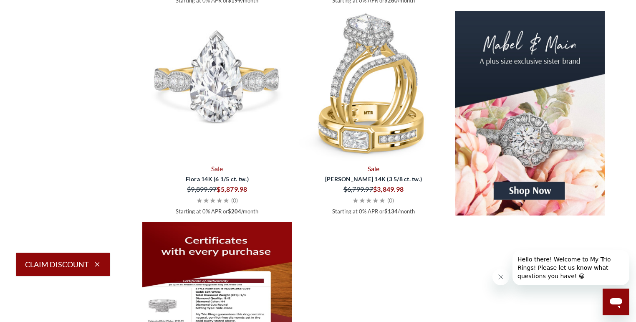
click at [207, 109] on img at bounding box center [217, 86] width 150 height 150
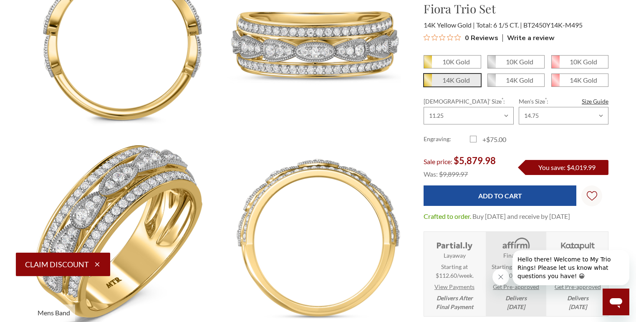
scroll to position [710, 0]
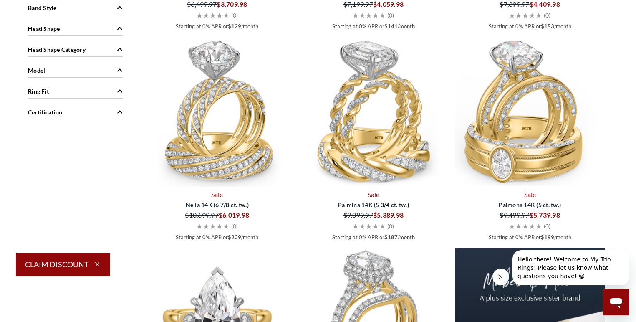
scroll to position [793, 0]
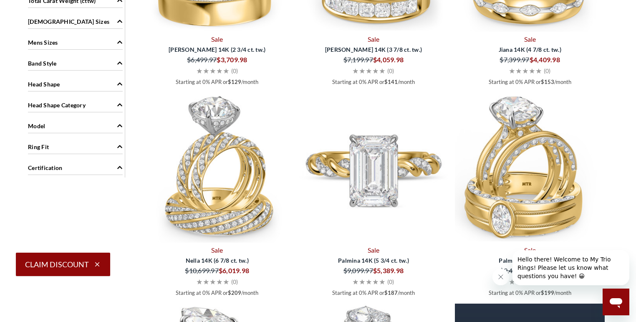
click at [391, 183] on img at bounding box center [374, 168] width 150 height 150
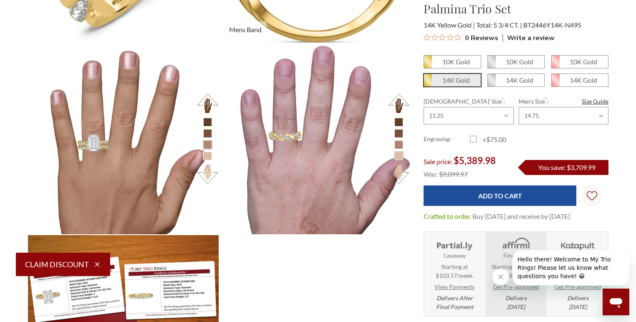
scroll to position [1002, 0]
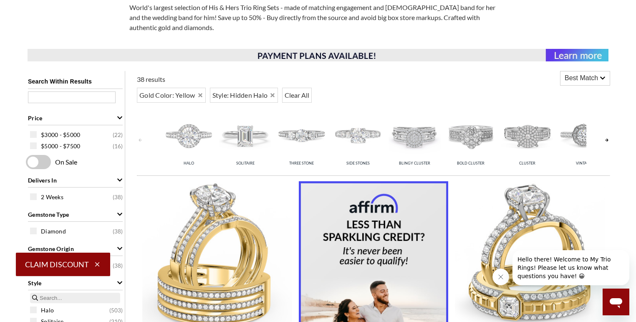
scroll to position [292, 0]
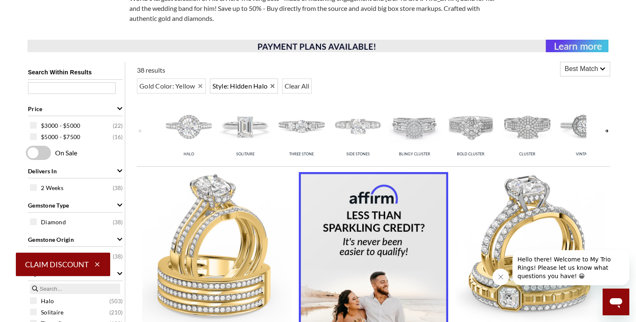
click at [277, 86] on div "Style: Hidden Halo" at bounding box center [244, 86] width 68 height 15
click at [273, 85] on icon "Remove Hidden Halo" at bounding box center [273, 86] width 4 height 4
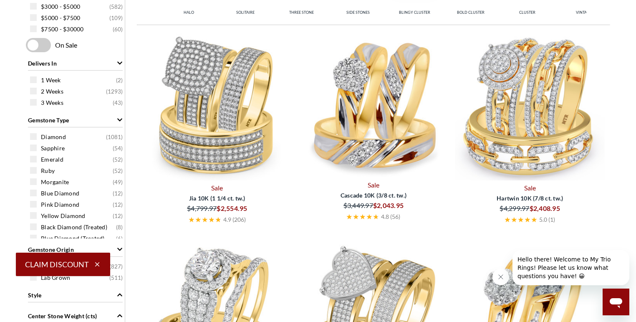
scroll to position [334, 0]
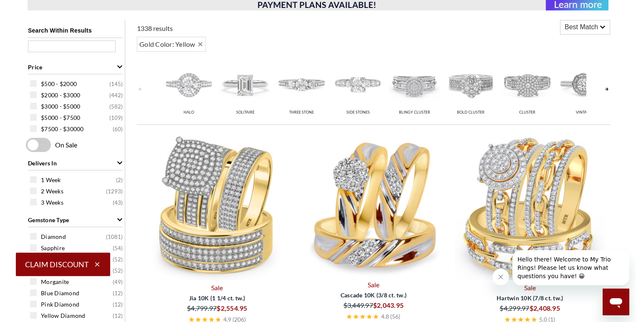
click at [567, 36] on div "Best Match Best Match Price: Low to High Price: High to Low Newest Arrivals Cus…" at bounding box center [585, 38] width 50 height 36
click at [570, 29] on span "Best Match" at bounding box center [581, 27] width 33 height 10
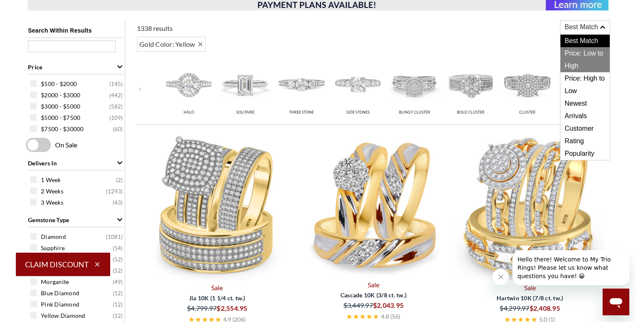
click at [571, 51] on span "Price: Low to High" at bounding box center [585, 59] width 49 height 25
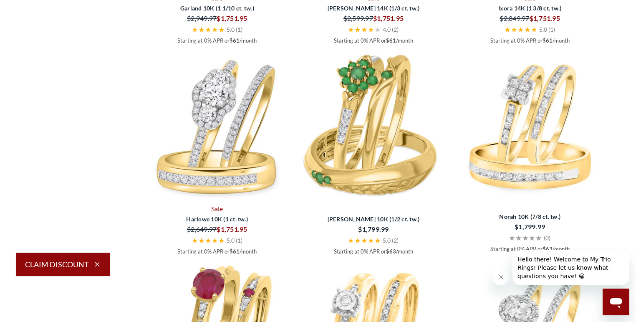
scroll to position [1472, 0]
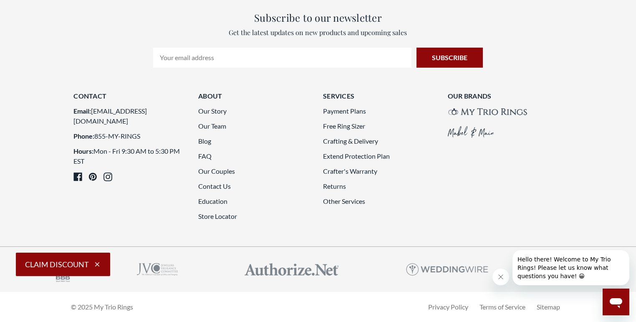
scroll to position [2349, 0]
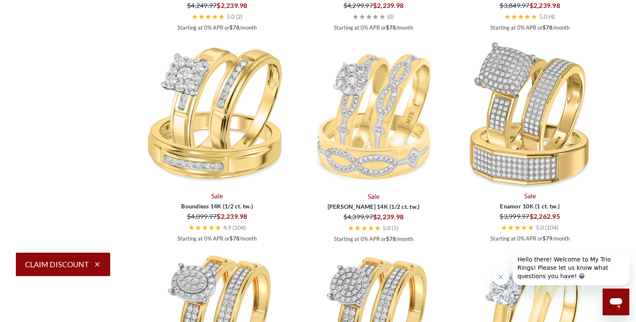
scroll to position [1347, 0]
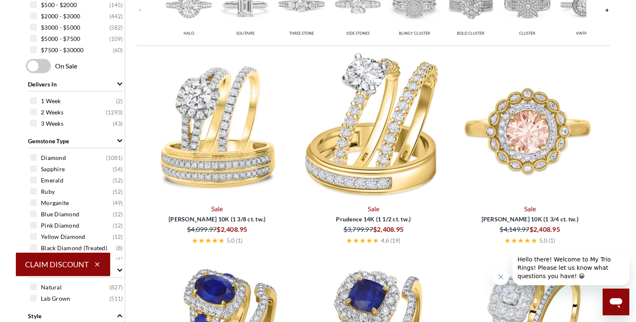
scroll to position [428, 0]
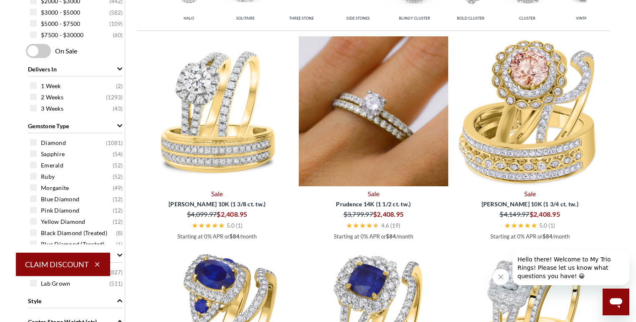
click at [363, 169] on img at bounding box center [374, 111] width 150 height 150
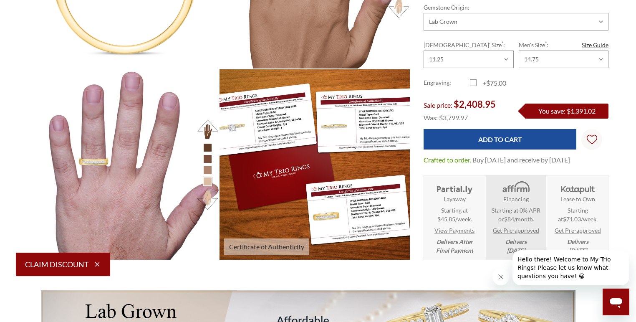
scroll to position [1420, 0]
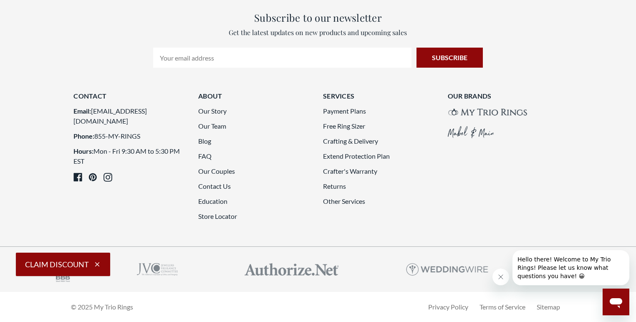
scroll to position [1931, 0]
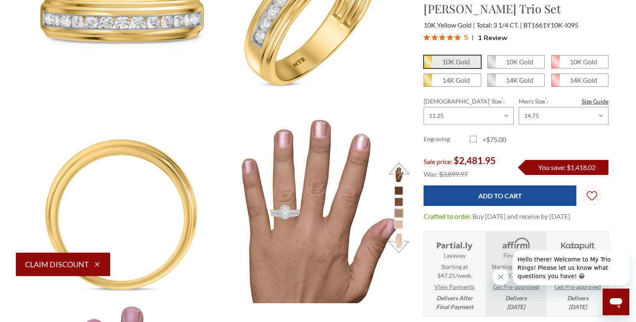
scroll to position [1211, 0]
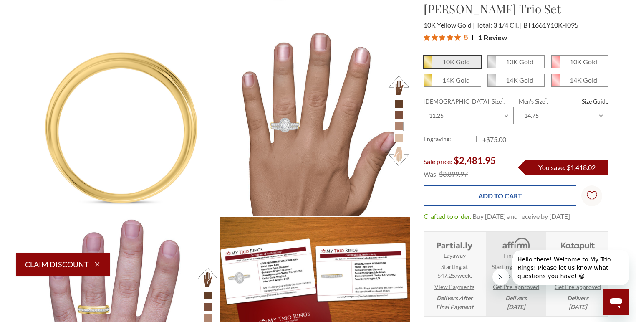
click at [477, 196] on input "Add to Cart" at bounding box center [500, 195] width 153 height 20
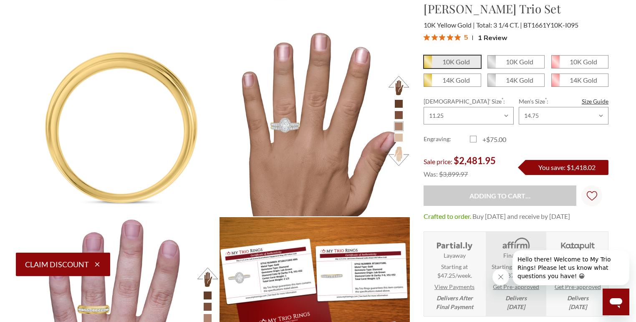
type input "Add to Cart"
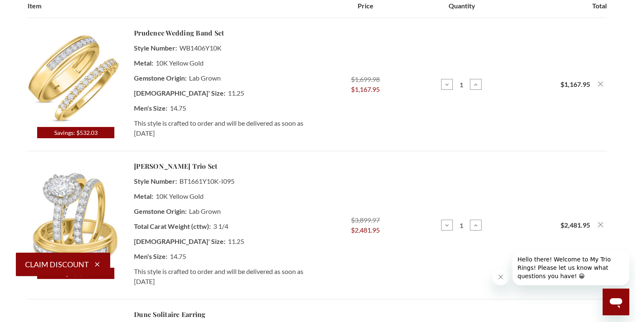
click at [601, 85] on icon "Remove Prudence 1/2 ct tw. Lab Grown Diamond Wedding Band Set 10K Yellow Gold f…" at bounding box center [600, 83] width 5 height 5
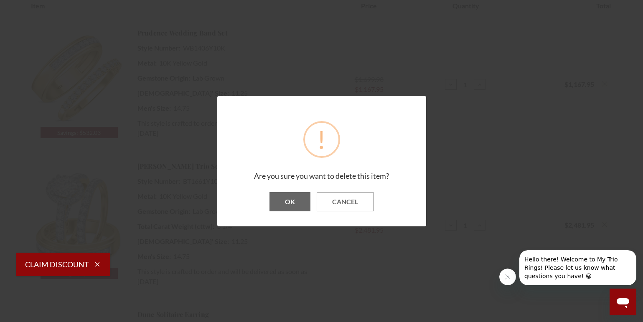
click at [289, 204] on button "OK" at bounding box center [289, 201] width 41 height 19
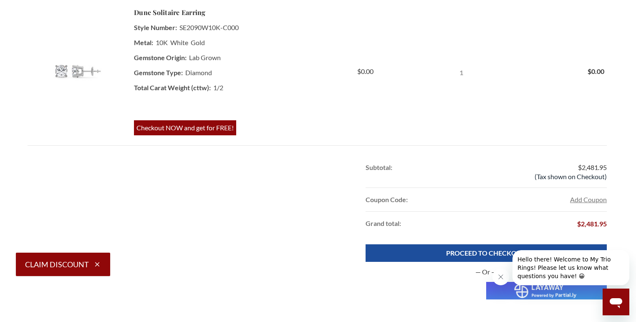
scroll to position [277, 0]
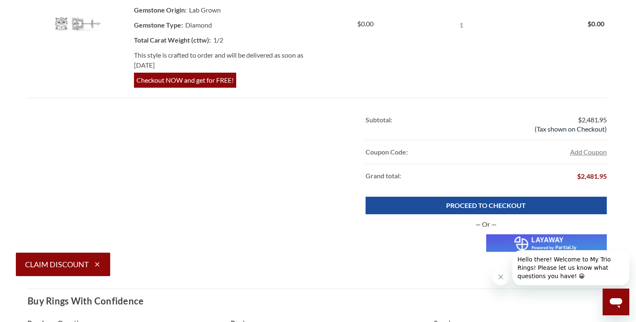
scroll to position [425, 0]
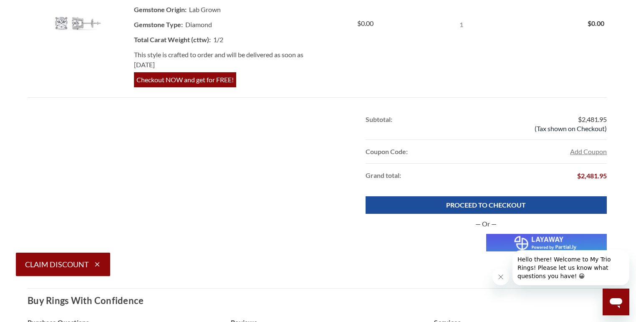
drag, startPoint x: 528, startPoint y: 242, endPoint x: 433, endPoint y: 249, distance: 94.6
click at [433, 248] on div at bounding box center [486, 243] width 241 height 18
click at [528, 239] on img at bounding box center [546, 243] width 121 height 18
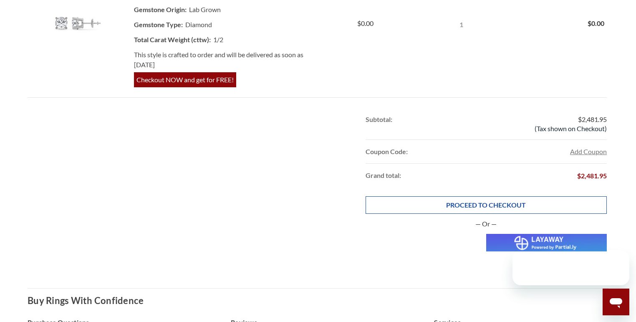
click at [418, 198] on link "PROCEED TO CHECKOUT" at bounding box center [486, 205] width 241 height 18
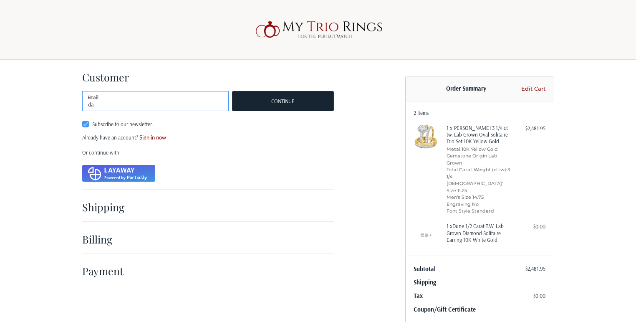
type input "daylia.ee@gmail.com"
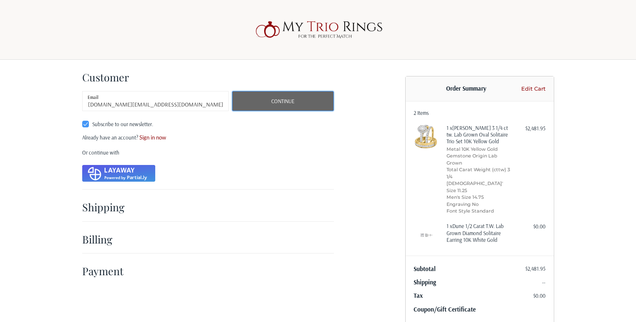
click at [268, 101] on button "Continue" at bounding box center [282, 101] width 101 height 20
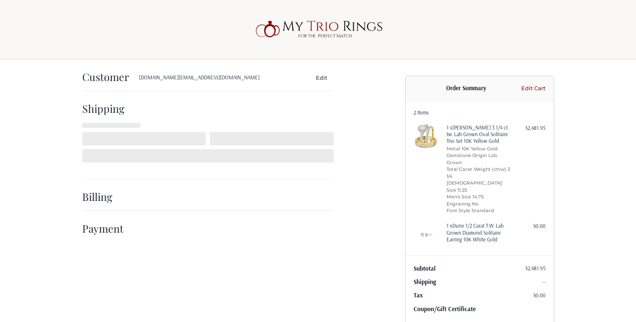
select select "AU"
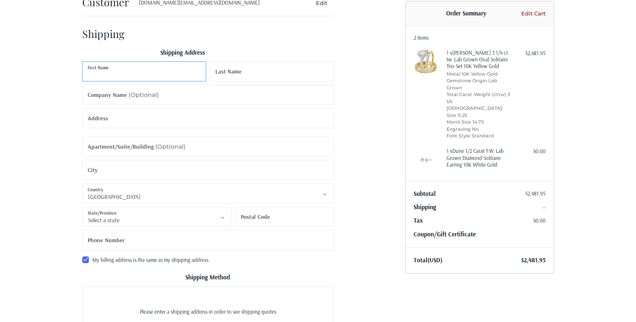
scroll to position [69, 0]
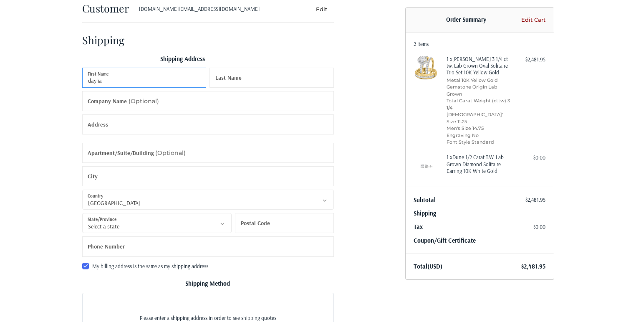
type input "daylia"
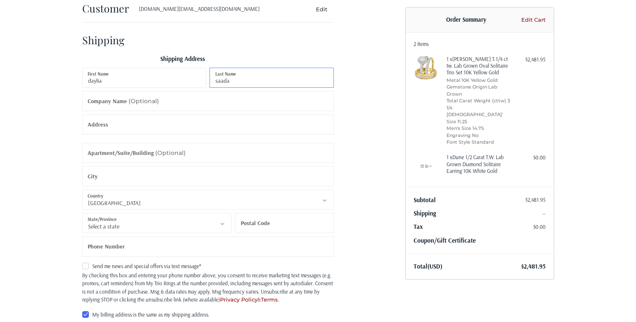
type input "saada"
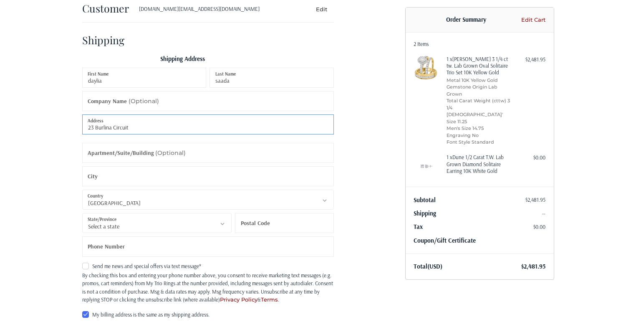
type input "23 Burlina Circuit"
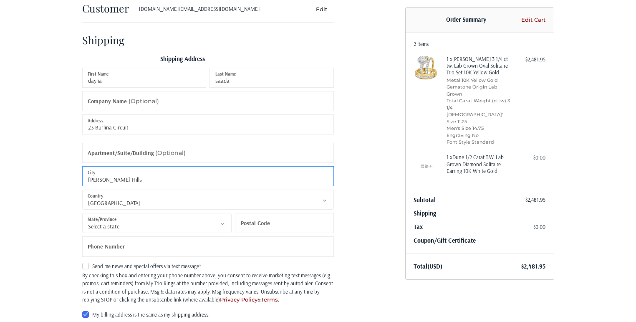
type input "Elizabeth Hills"
select select "NSW"
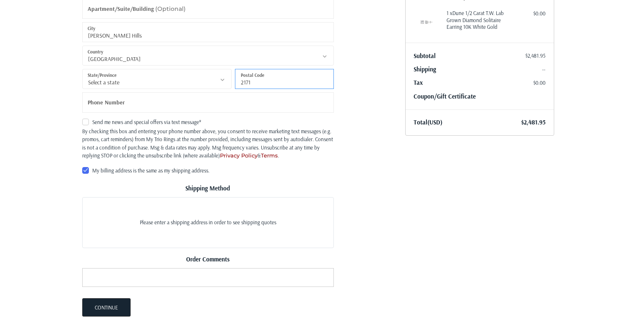
scroll to position [236, 0]
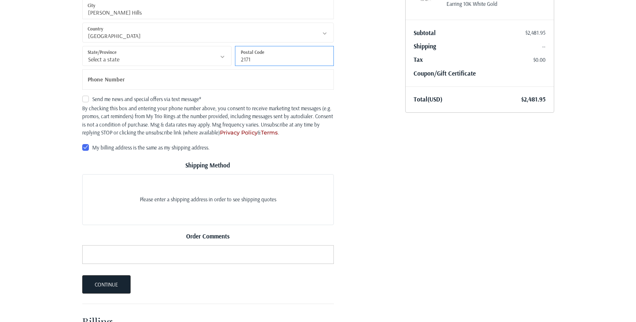
type input "2171"
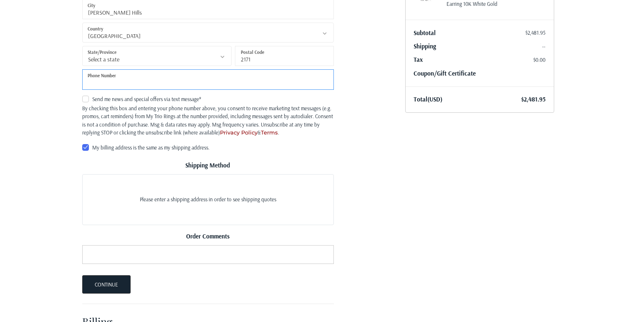
click at [147, 70] on input "Phone Number" at bounding box center [208, 79] width 252 height 20
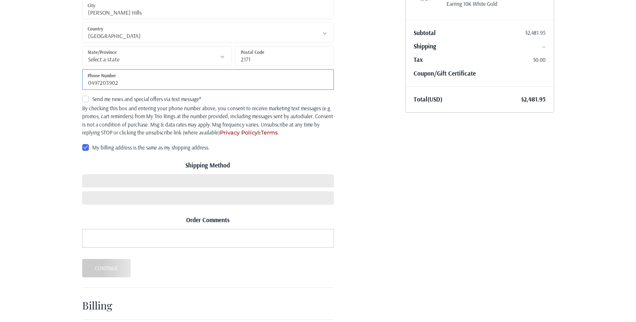
type input "0497203902"
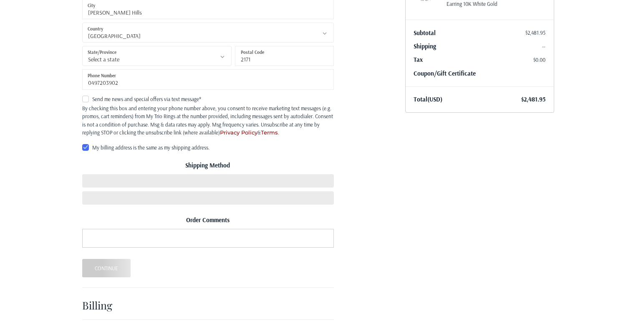
click at [396, 146] on div "Customer daylia.ee@gmail.com Edit Shipping Shipping Address daylia First Name s…" at bounding box center [237, 87] width 323 height 527
click at [81, 96] on div "Customer daylia.ee@gmail.com Edit Shipping Shipping Address daylia First Name s…" at bounding box center [237, 87] width 323 height 527
click at [87, 99] on label "Send me news and special offers via text message*" at bounding box center [208, 99] width 252 height 7
click at [83, 96] on input "Send me news and special offers via text message*" at bounding box center [82, 95] width 0 height 0
click at [87, 99] on label "Send me news and special offers via text message*" at bounding box center [208, 99] width 252 height 7
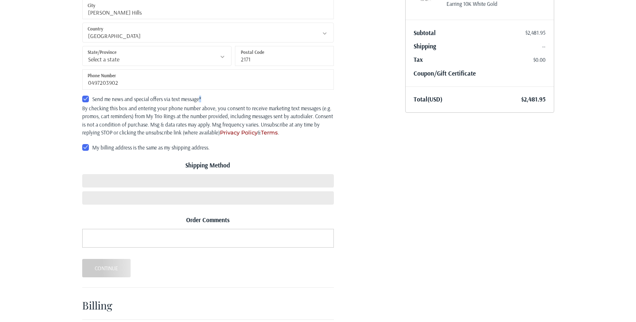
click at [83, 96] on input "Send me news and special offers via text message*" at bounding box center [82, 95] width 0 height 0
checkbox input "false"
click at [86, 146] on label "My billing address is the same as my shipping address." at bounding box center [208, 147] width 252 height 7
click at [83, 144] on input "My billing address is the same as my shipping address." at bounding box center [82, 144] width 0 height 0
click at [88, 147] on label "My billing address is the same as my shipping address." at bounding box center [208, 147] width 252 height 7
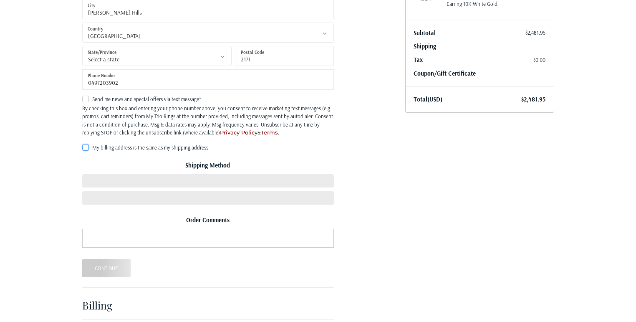
click at [83, 144] on input "My billing address is the same as my shipping address." at bounding box center [82, 144] width 0 height 0
checkbox input "true"
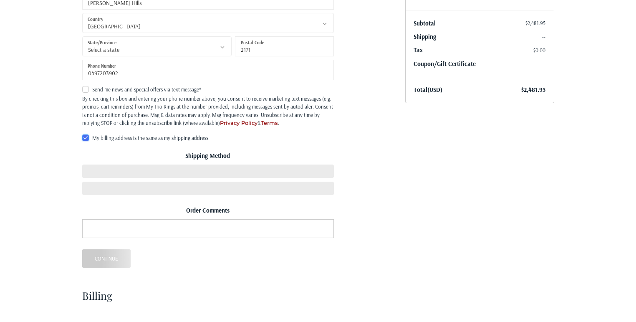
scroll to position [274, 0]
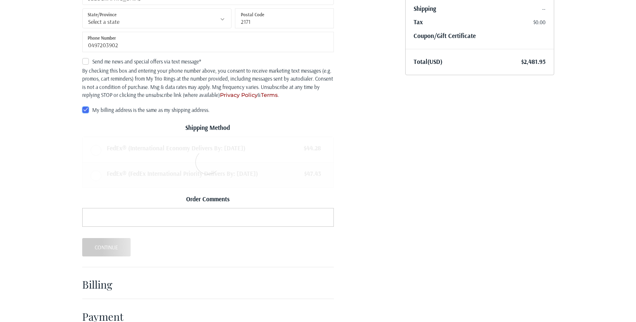
radio input "true"
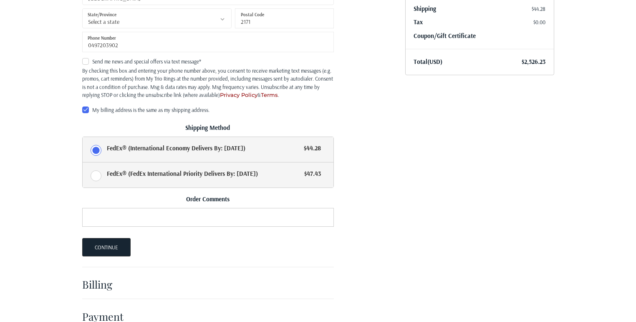
click at [141, 174] on span "FedEx® (FedEx International Priority Delivers By: Mon, Sep 15)" at bounding box center [204, 174] width 194 height 10
click at [83, 163] on input "FedEx® (FedEx International Priority Delivers By: Mon, Sep 15) $47.43" at bounding box center [83, 162] width 0 height 0
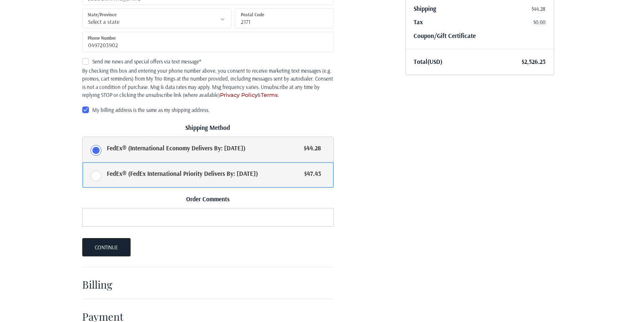
radio input "true"
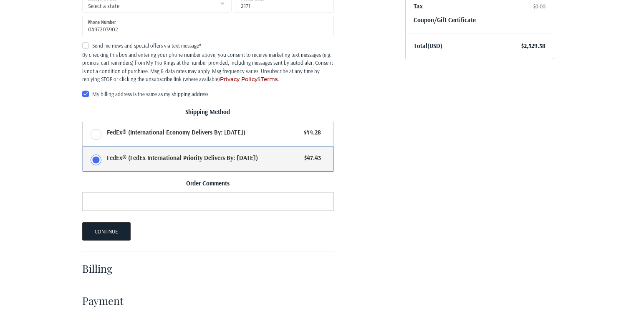
scroll to position [290, 0]
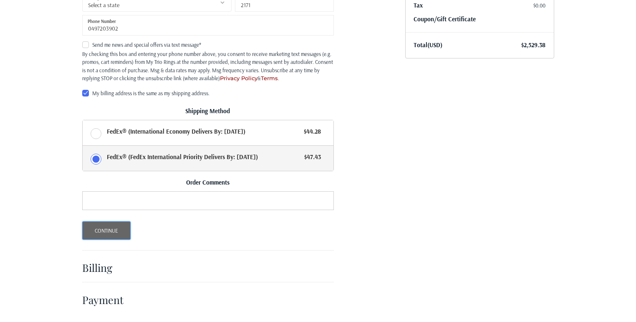
click at [106, 236] on button "Continue" at bounding box center [106, 230] width 49 height 18
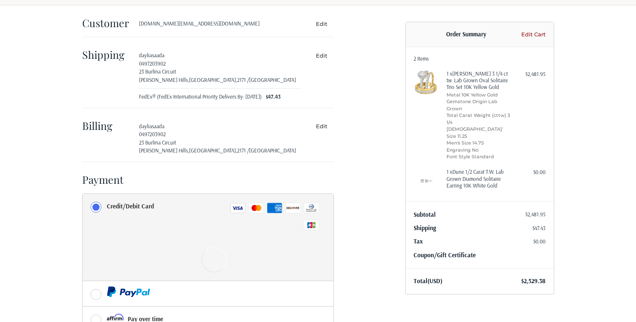
scroll to position [116, 0]
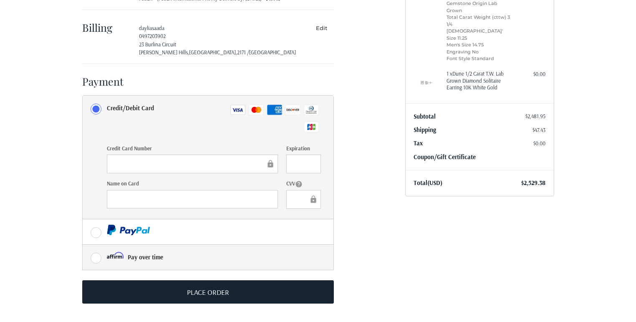
click at [148, 254] on div "Pay over time" at bounding box center [145, 257] width 35 height 14
click at [83, 245] on input "Pay over time" at bounding box center [83, 245] width 0 height 0
radio input "true"
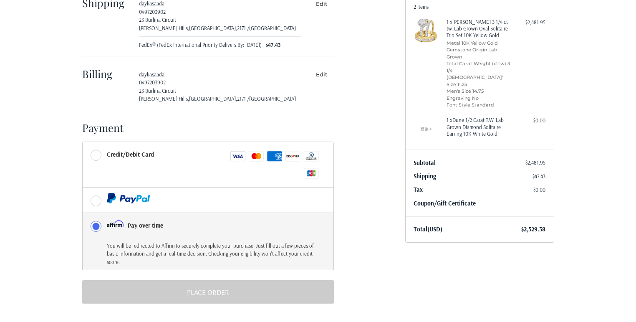
scroll to position [106, 0]
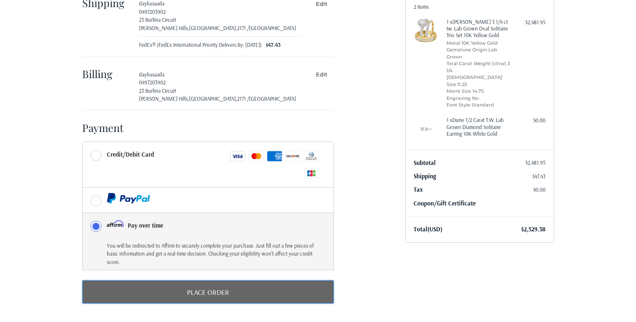
click at [175, 293] on button "Place Order" at bounding box center [208, 291] width 252 height 23
click at [205, 281] on button "Place Order" at bounding box center [208, 291] width 252 height 23
